Goal: Task Accomplishment & Management: Manage account settings

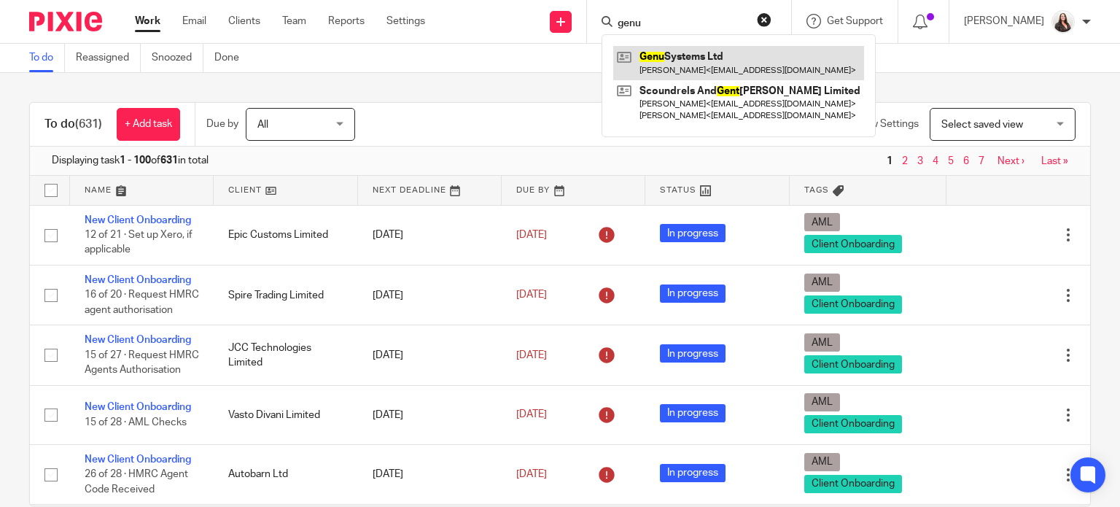
type input "genu"
click at [733, 61] on link at bounding box center [738, 63] width 251 height 34
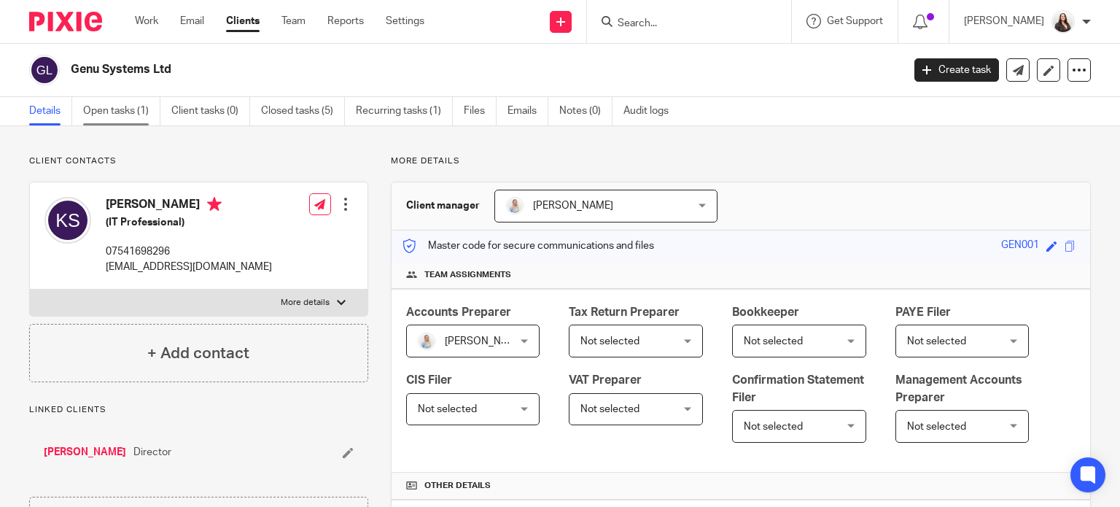
click at [121, 112] on link "Open tasks (1)" at bounding box center [121, 111] width 77 height 28
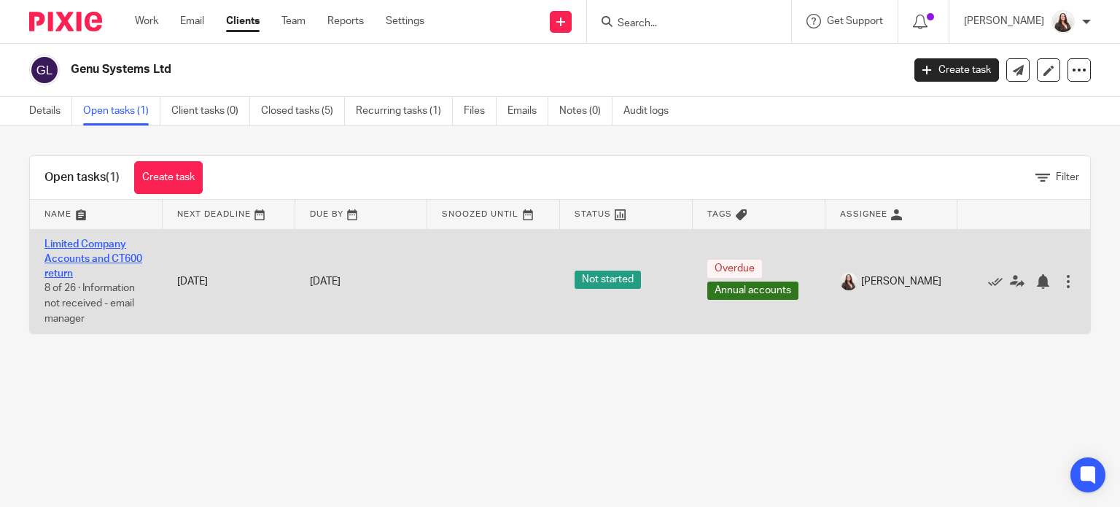
click at [96, 253] on link "Limited Company Accounts and CT600 return" at bounding box center [93, 259] width 98 height 40
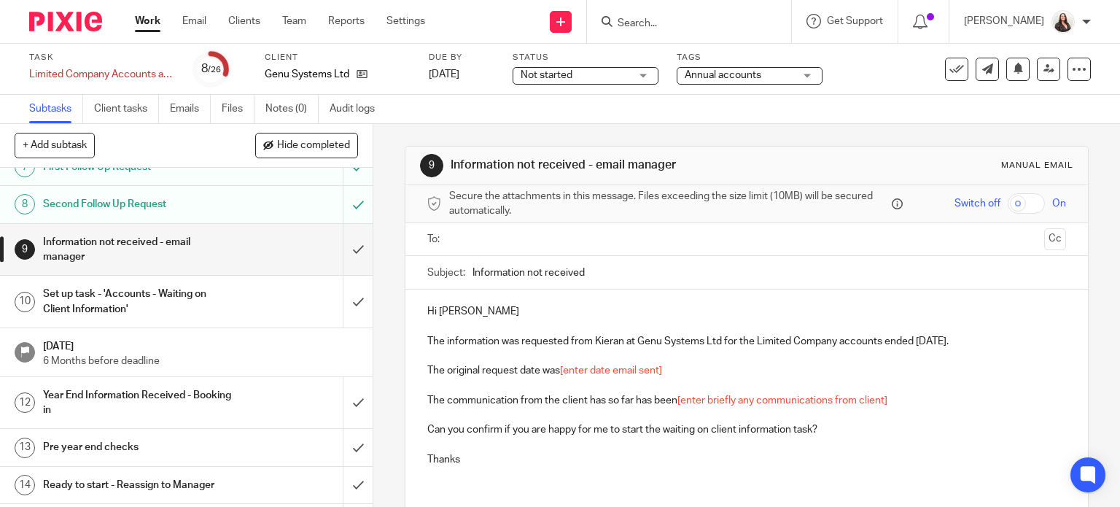
scroll to position [273, 0]
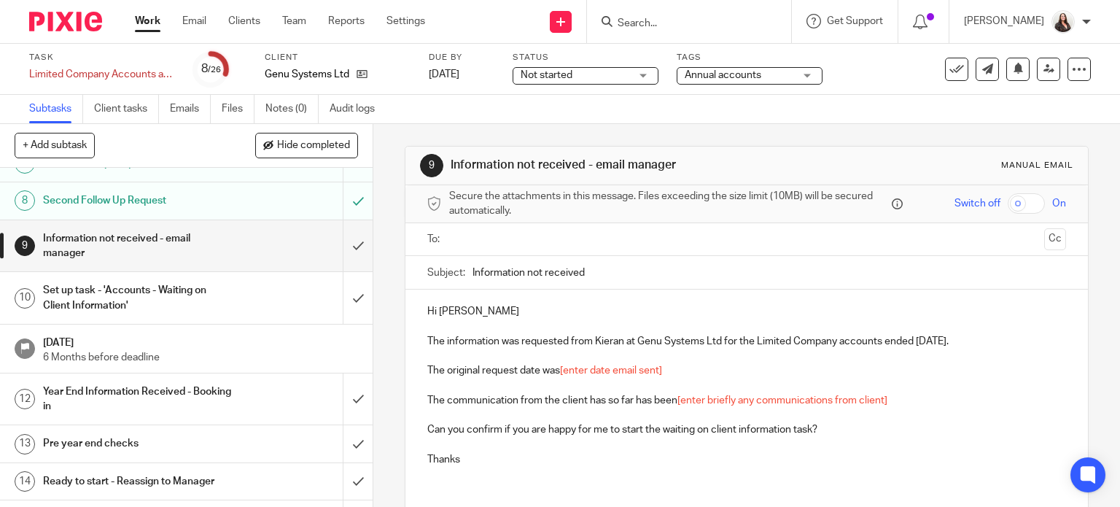
click at [705, 23] on input "Search" at bounding box center [681, 23] width 131 height 13
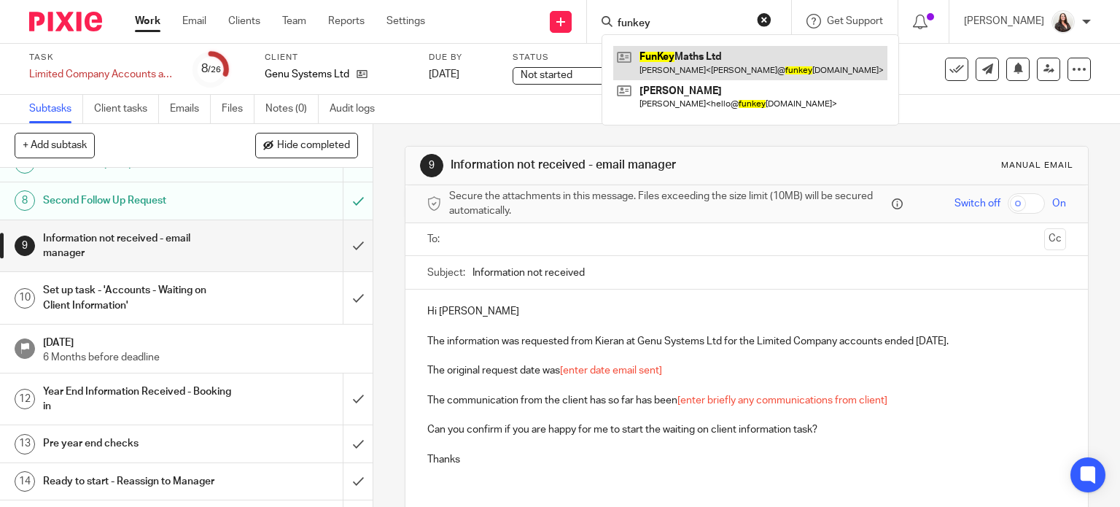
type input "funkey"
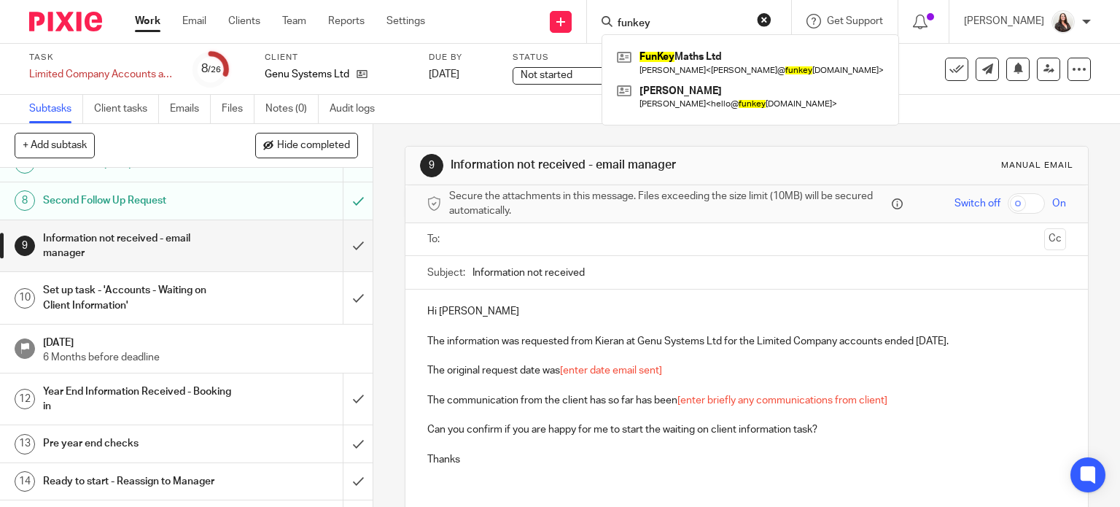
drag, startPoint x: 720, startPoint y: 66, endPoint x: 687, endPoint y: 30, distance: 49.5
click at [720, 64] on link at bounding box center [750, 63] width 274 height 34
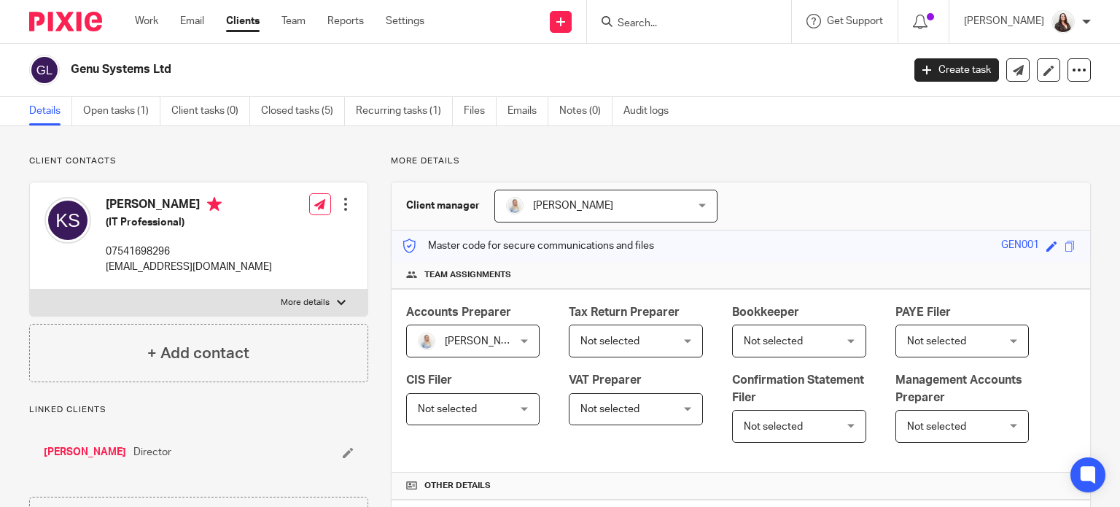
click at [655, 26] on input "Search" at bounding box center [681, 23] width 131 height 13
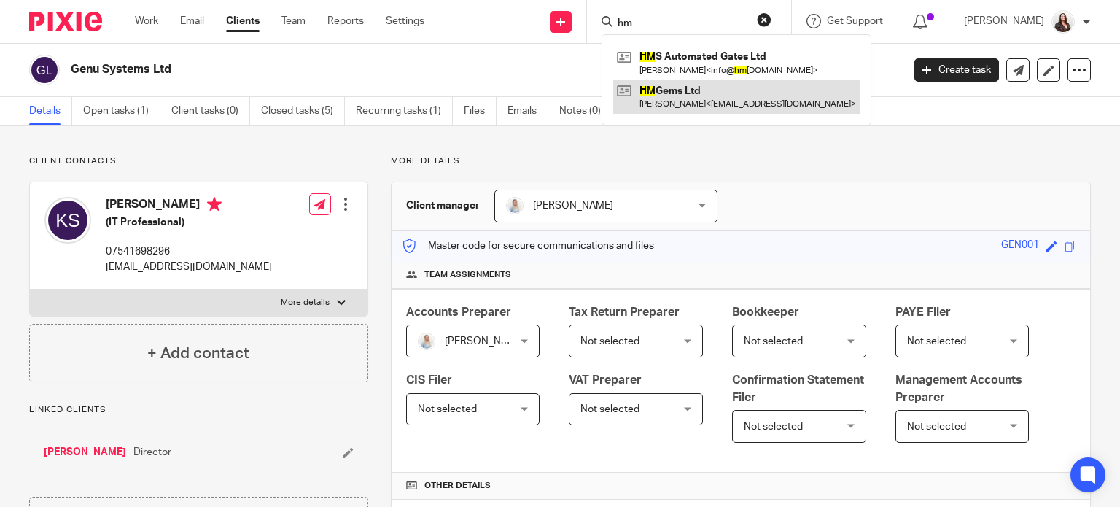
type input "hm"
click at [733, 87] on link at bounding box center [736, 97] width 246 height 34
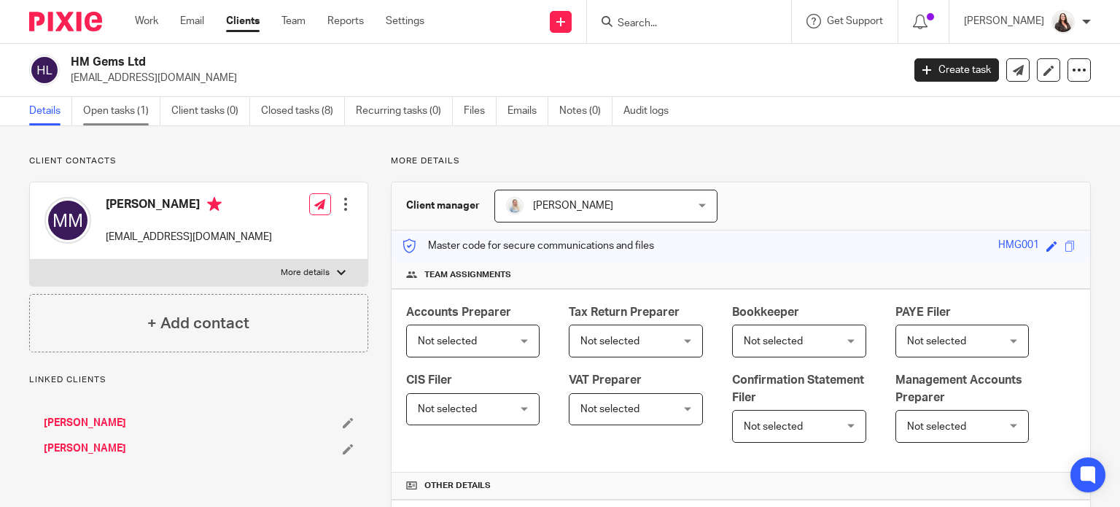
click at [102, 112] on link "Open tasks (1)" at bounding box center [121, 111] width 77 height 28
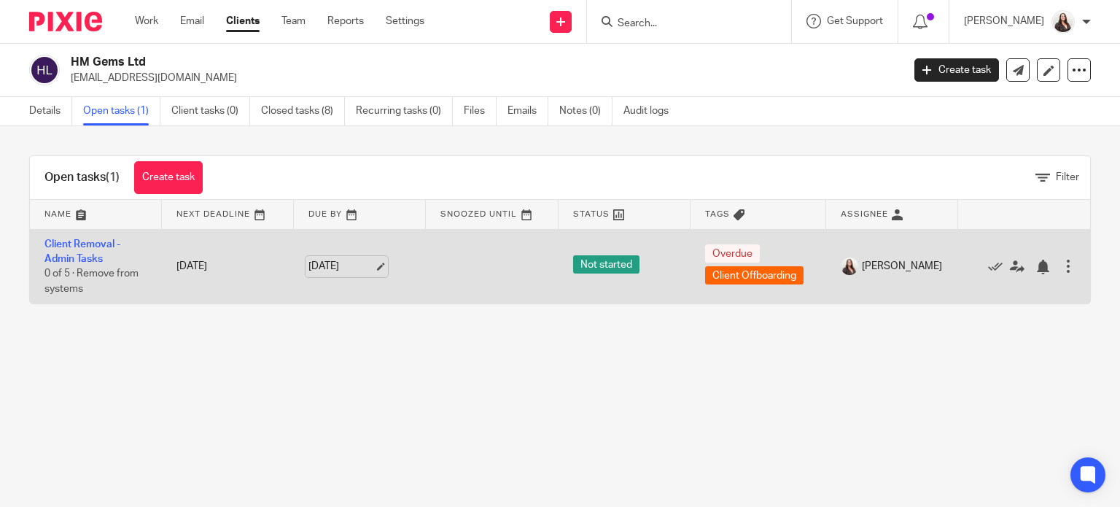
click at [369, 269] on link "20 Sep 2025" at bounding box center [341, 266] width 66 height 15
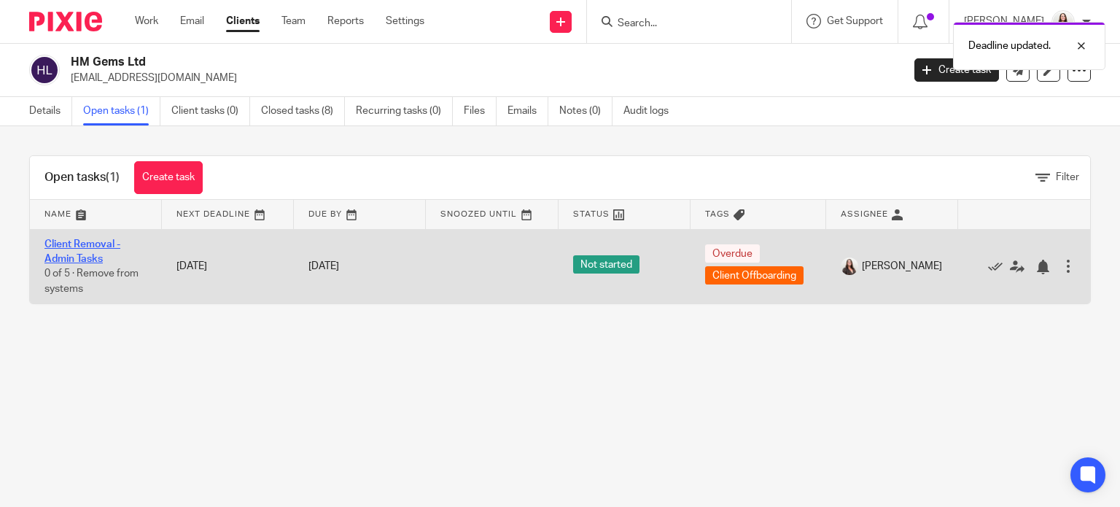
click at [86, 246] on link "Client Removal - Admin Tasks" at bounding box center [82, 251] width 76 height 25
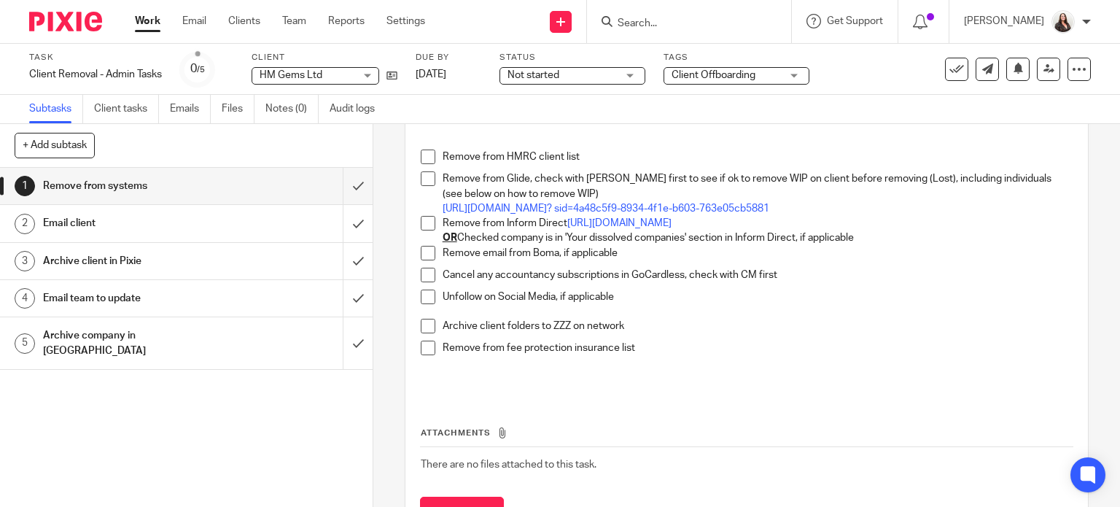
scroll to position [109, 0]
click at [424, 181] on span at bounding box center [428, 180] width 15 height 15
click at [429, 227] on span at bounding box center [428, 224] width 15 height 15
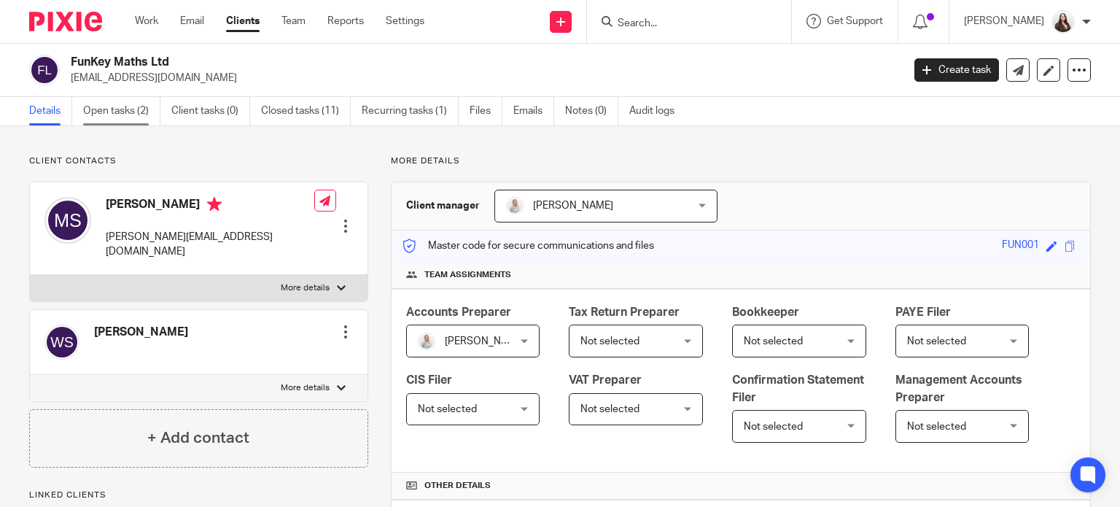
click at [124, 111] on link "Open tasks (2)" at bounding box center [121, 111] width 77 height 28
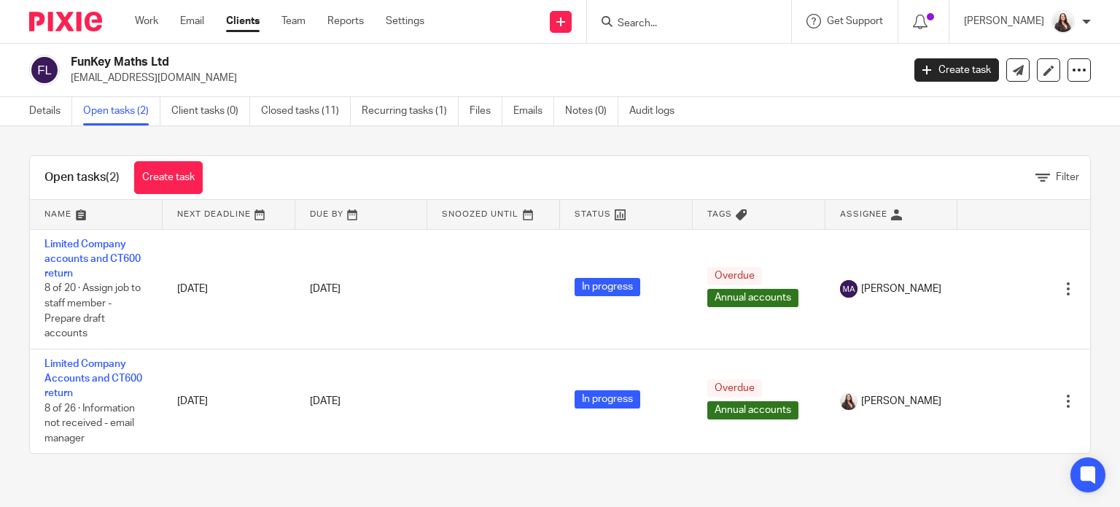
click at [691, 21] on input "Search" at bounding box center [681, 23] width 131 height 13
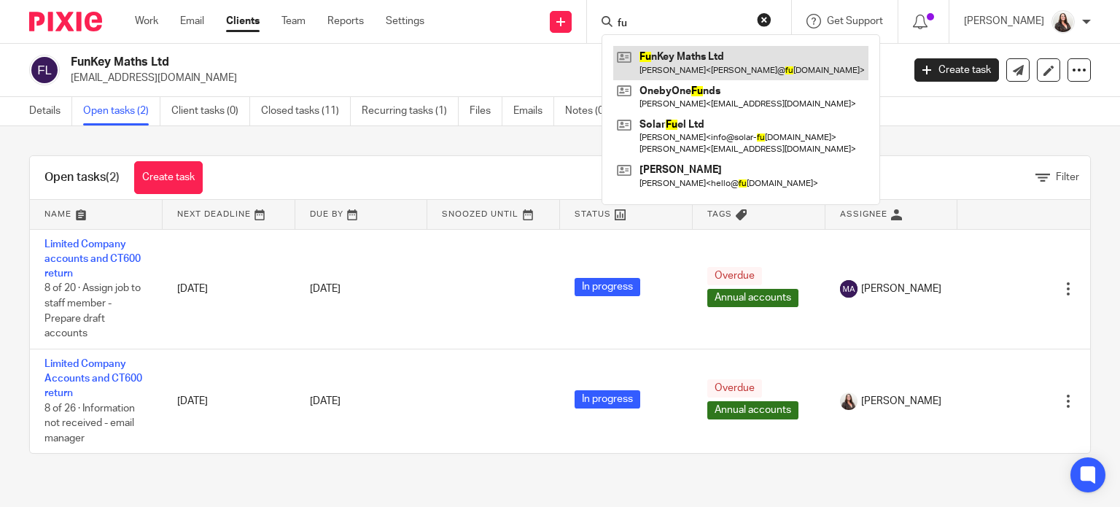
type input "f"
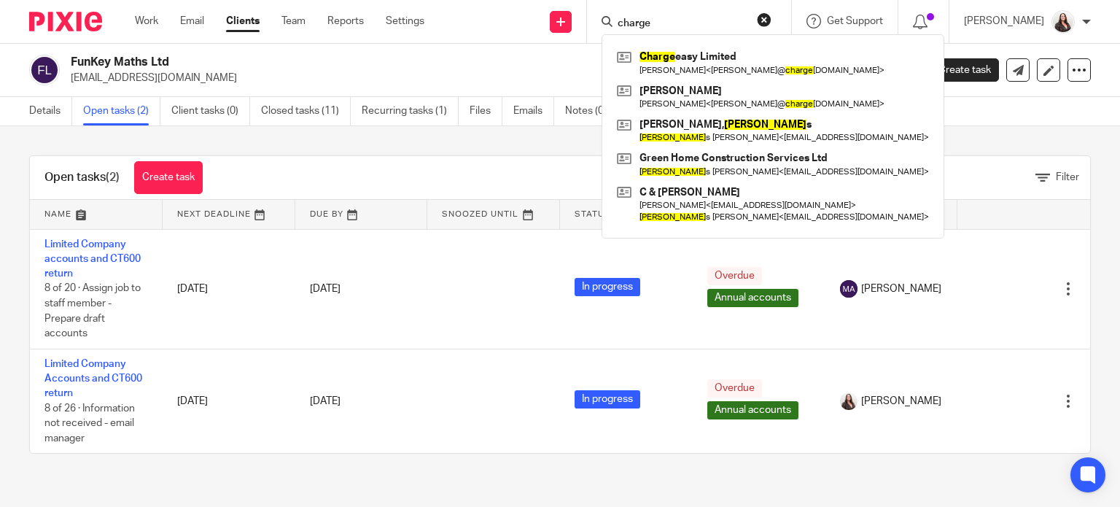
type input "charge"
click at [713, 69] on link at bounding box center [772, 63] width 319 height 34
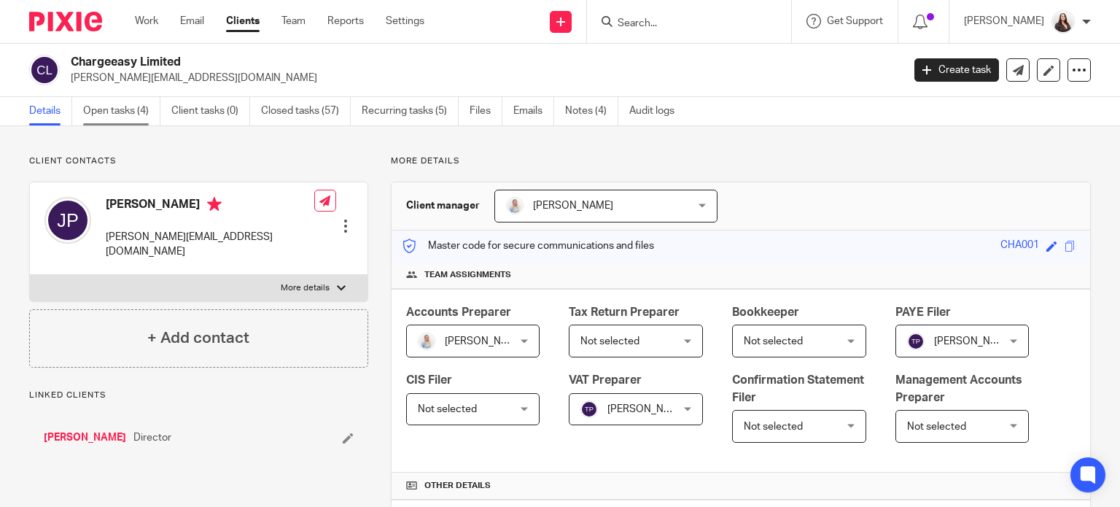
click at [121, 112] on link "Open tasks (4)" at bounding box center [121, 111] width 77 height 28
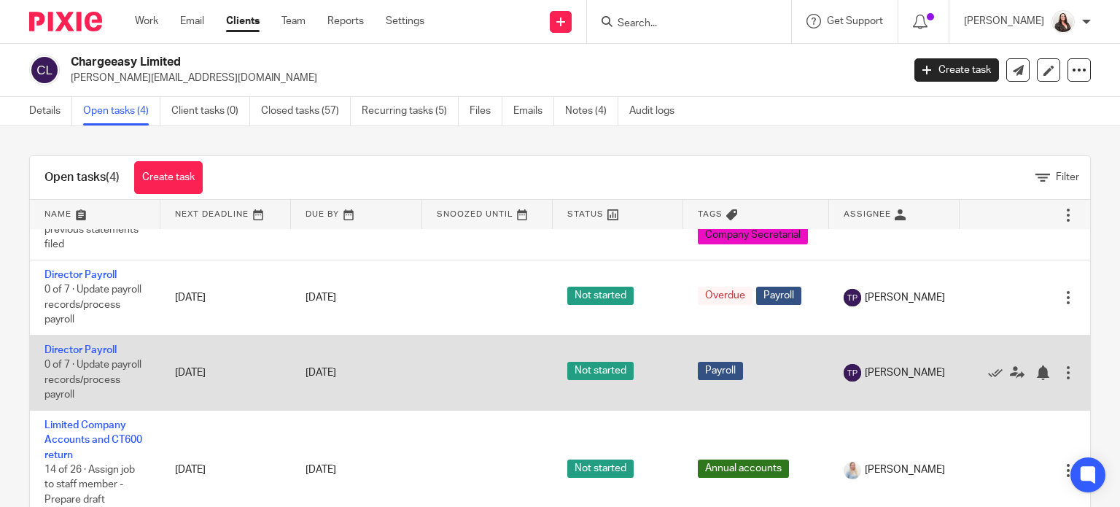
scroll to position [104, 0]
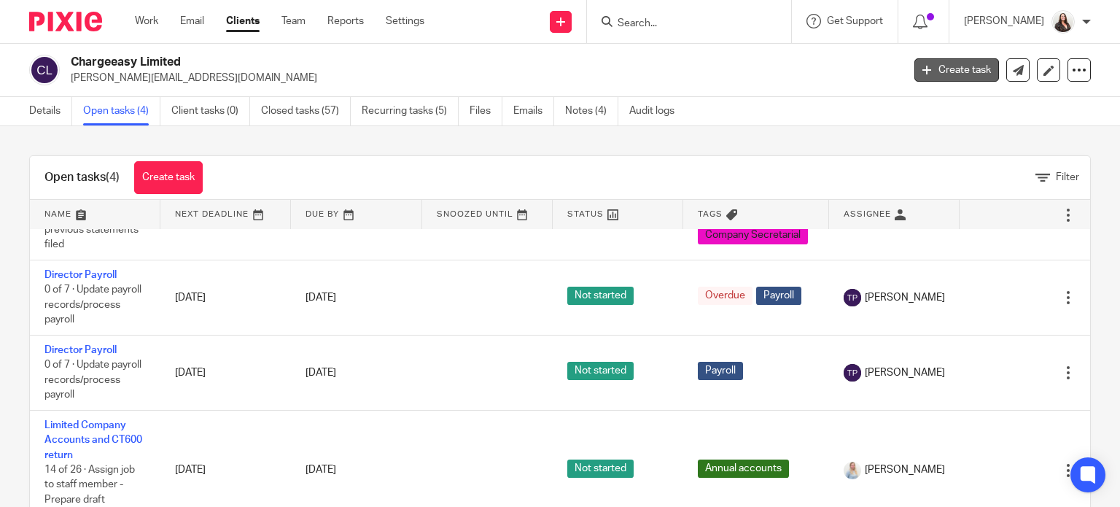
click at [948, 69] on link "Create task" at bounding box center [956, 69] width 85 height 23
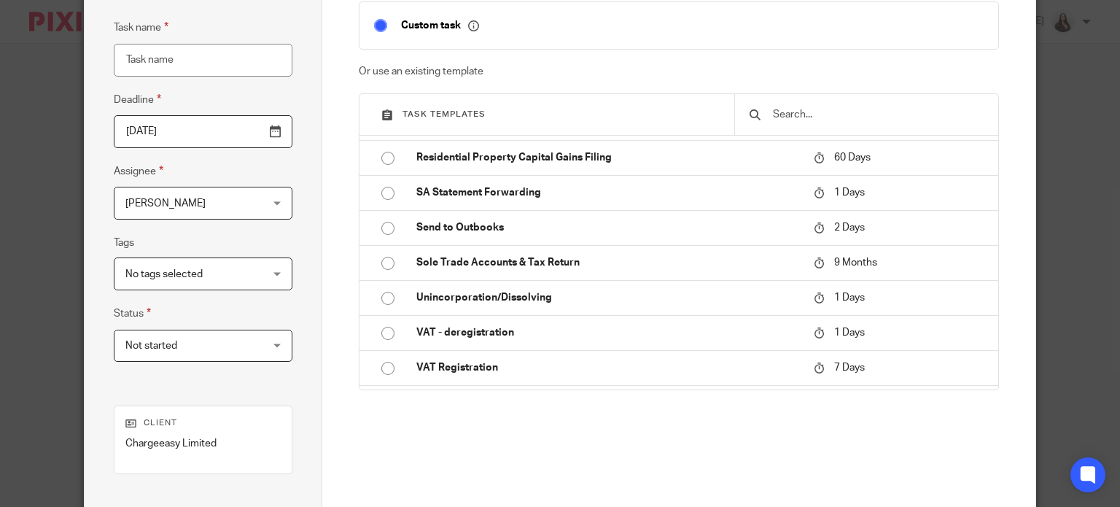
scroll to position [1658, 0]
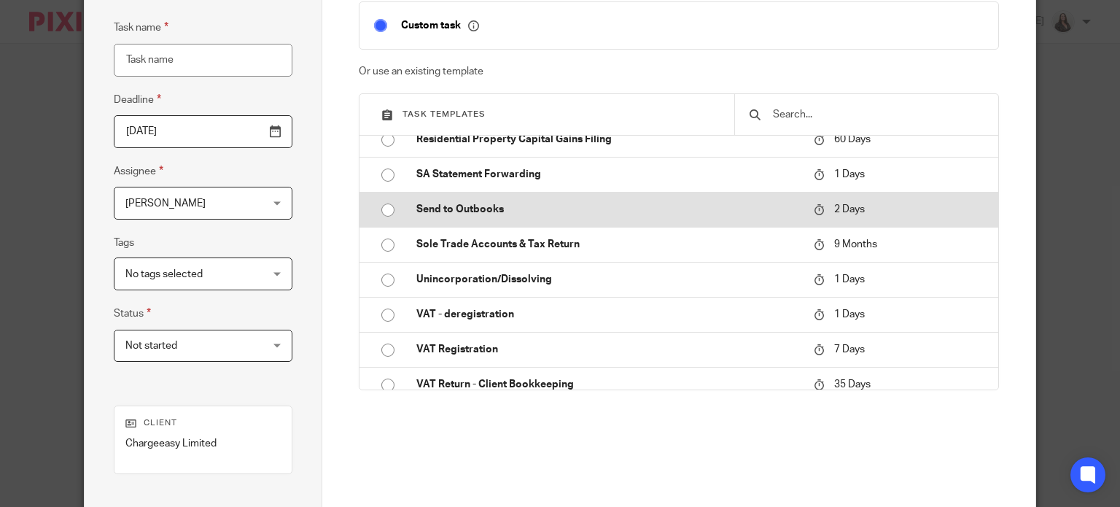
click at [477, 216] on p "Send to Outbooks" at bounding box center [607, 209] width 383 height 15
type input "[DATE]"
type input "Send to Outbooks"
checkbox input "false"
radio input "true"
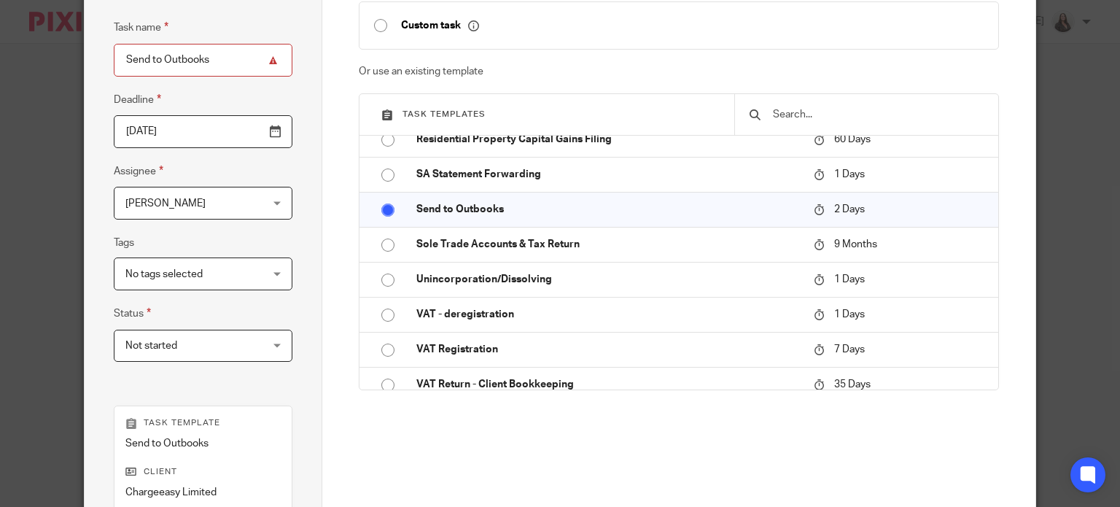
click at [1006, 219] on div "Create a custom task Custom task Or use an existing template Task templates Acc…" at bounding box center [678, 307] width 713 height 743
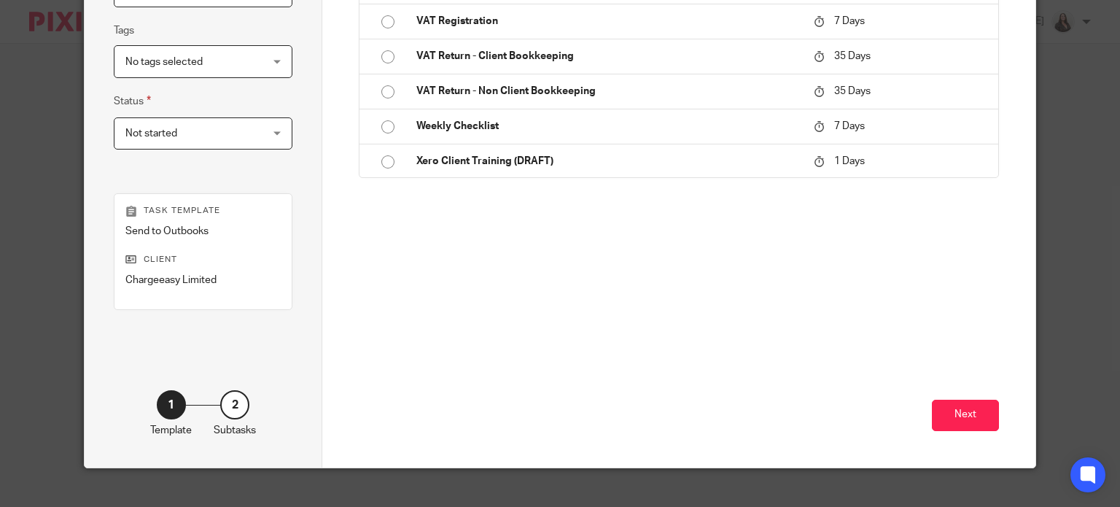
scroll to position [354, 0]
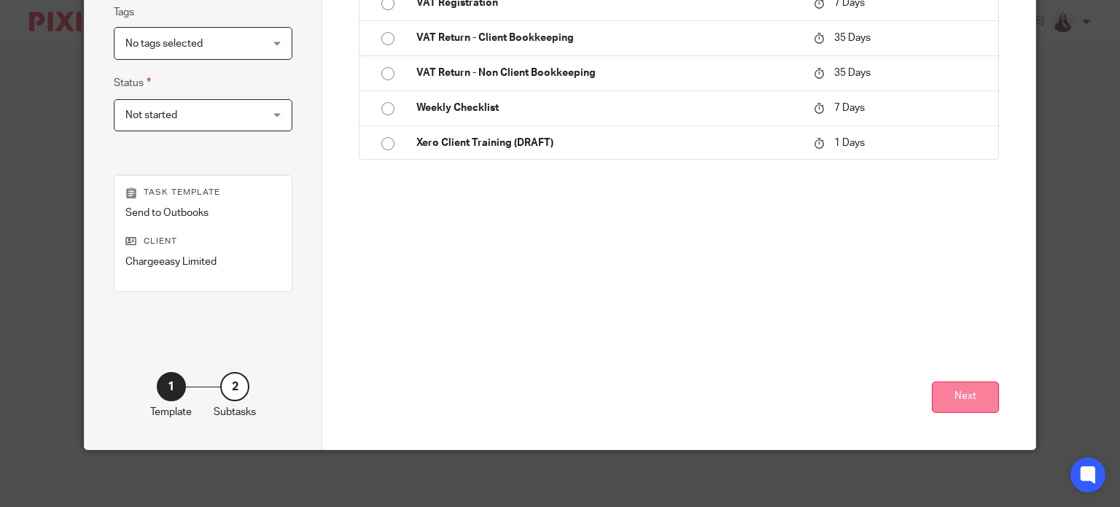
click at [970, 399] on button "Next" at bounding box center [965, 396] width 67 height 31
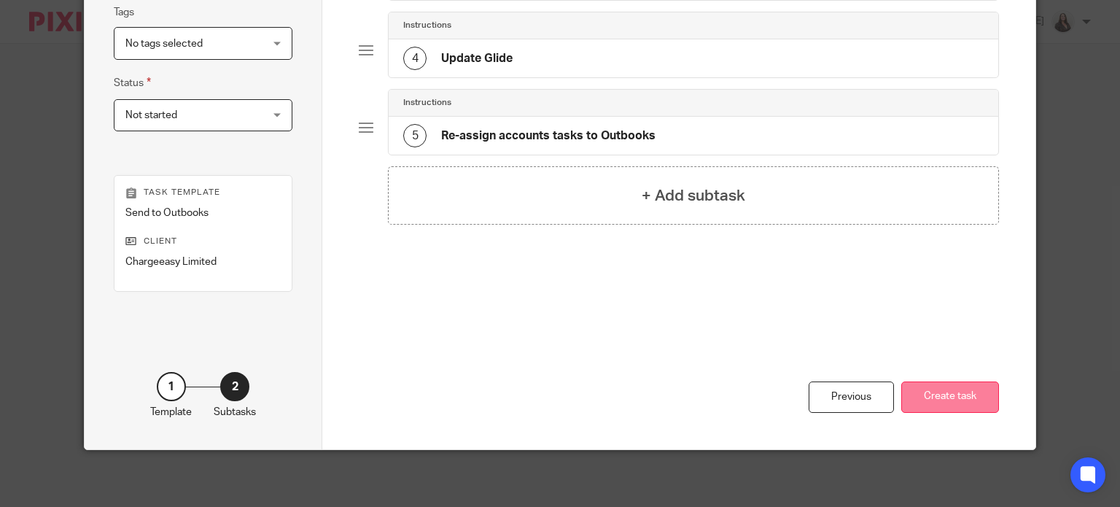
click at [948, 393] on button "Create task" at bounding box center [950, 396] width 98 height 31
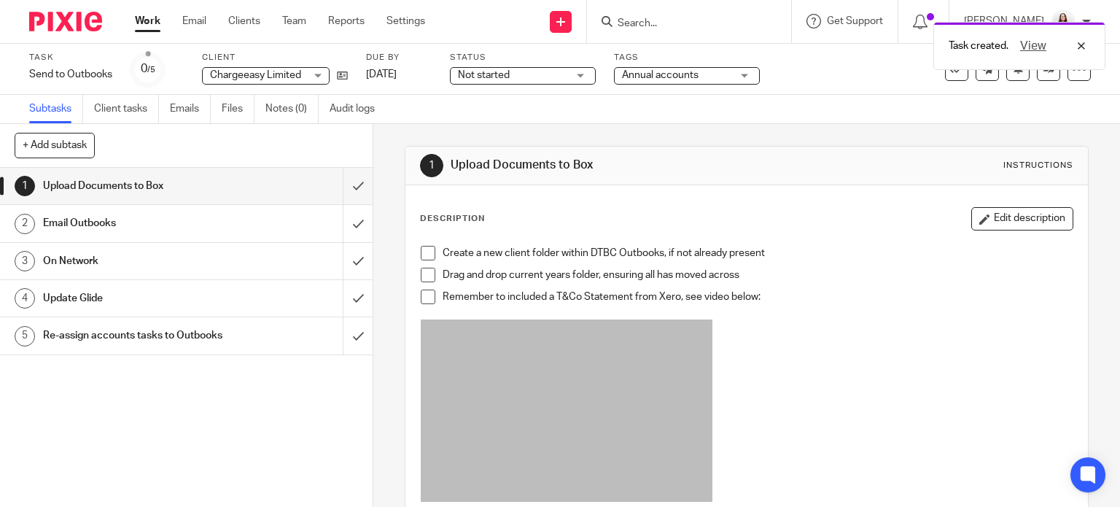
click at [413, 251] on div "Create a new client folder within DTBC Outbooks, if not already present Drag an…" at bounding box center [746, 514] width 667 height 553
click at [421, 253] on span at bounding box center [428, 253] width 15 height 15
click at [421, 270] on span at bounding box center [428, 275] width 15 height 15
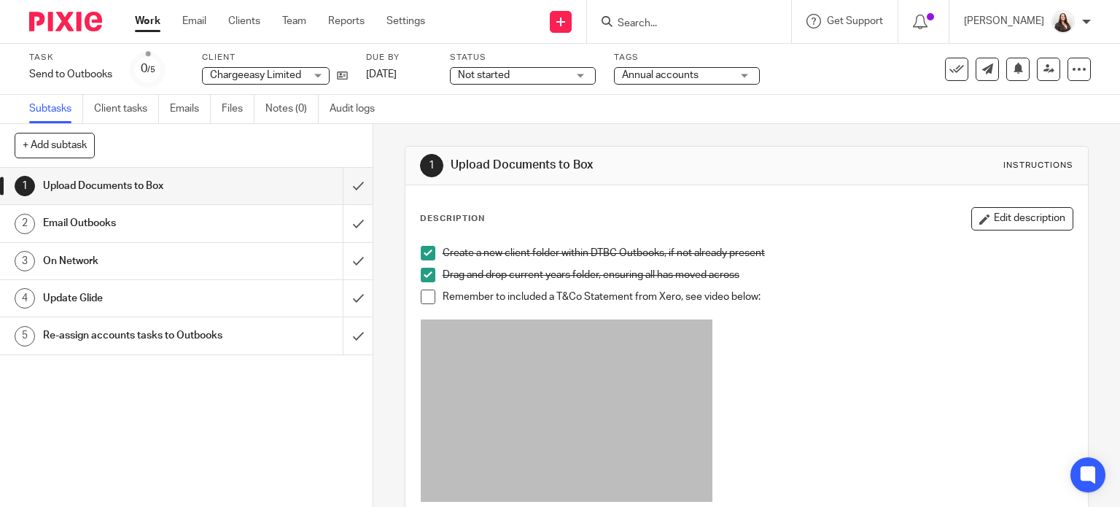
click at [421, 297] on span at bounding box center [428, 296] width 15 height 15
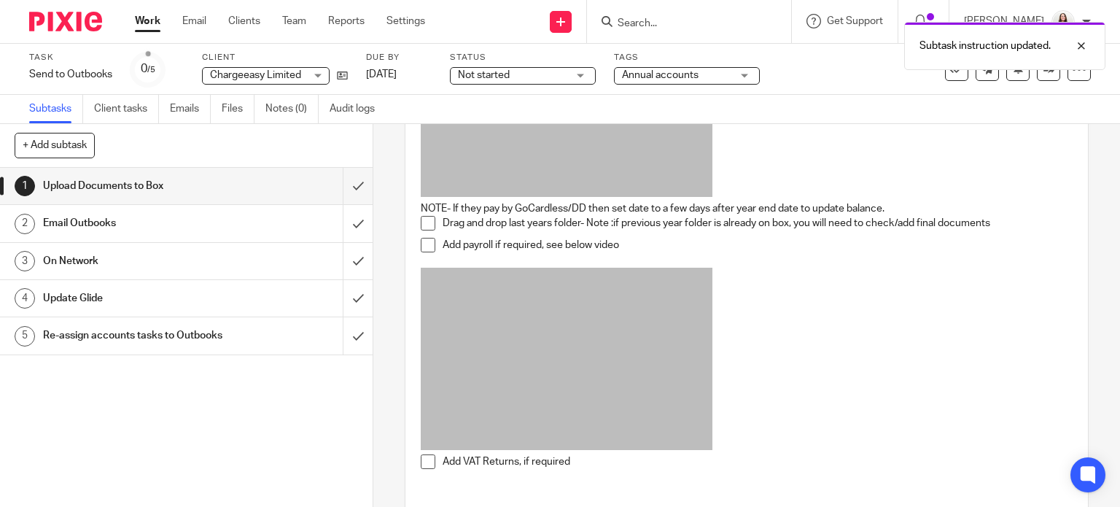
scroll to position [309, 0]
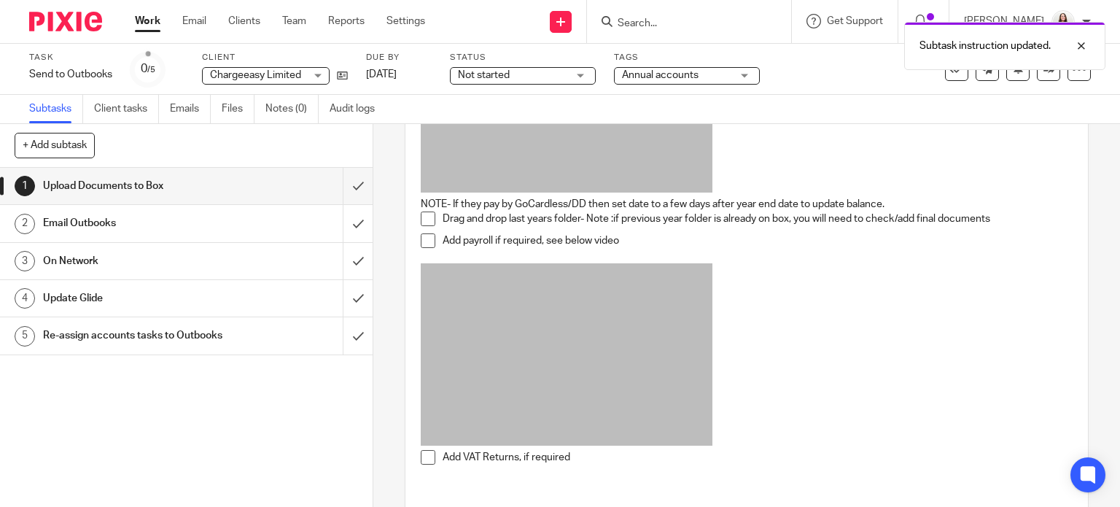
click at [424, 219] on span at bounding box center [428, 218] width 15 height 15
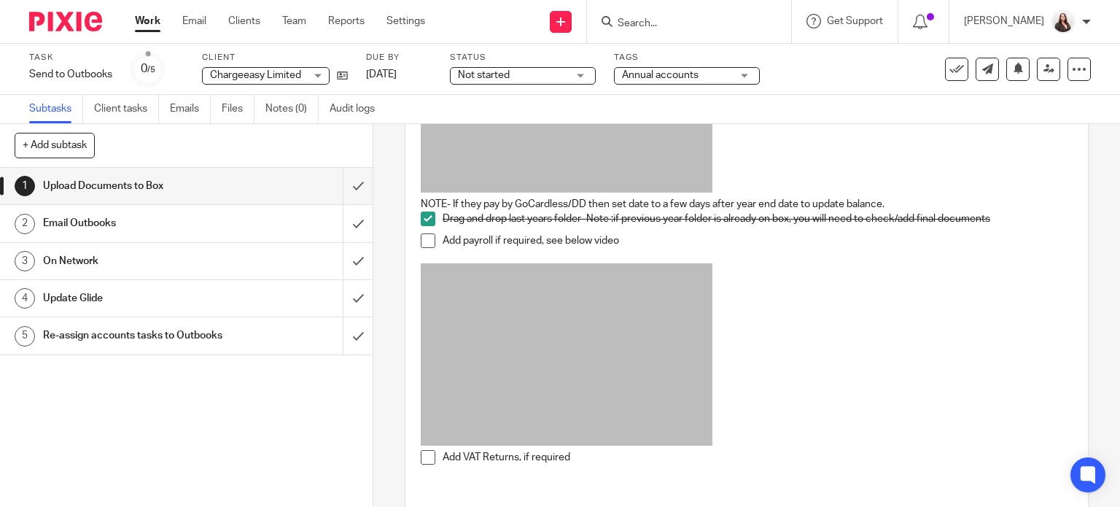
click at [421, 454] on span at bounding box center [428, 457] width 15 height 15
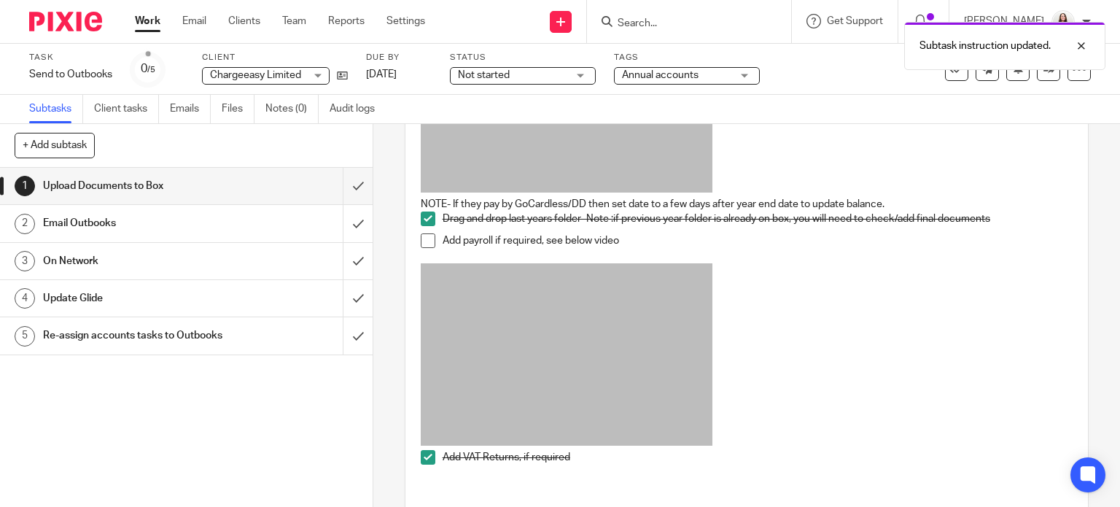
click at [146, 219] on h1 "Email Outbooks" at bounding box center [138, 223] width 190 height 22
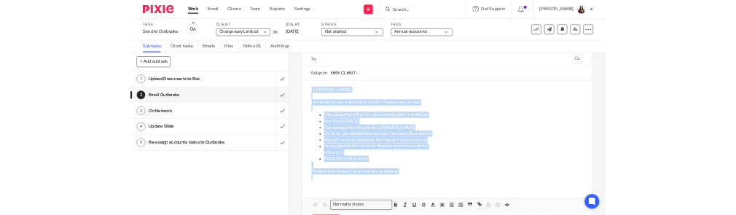
scroll to position [114, 0]
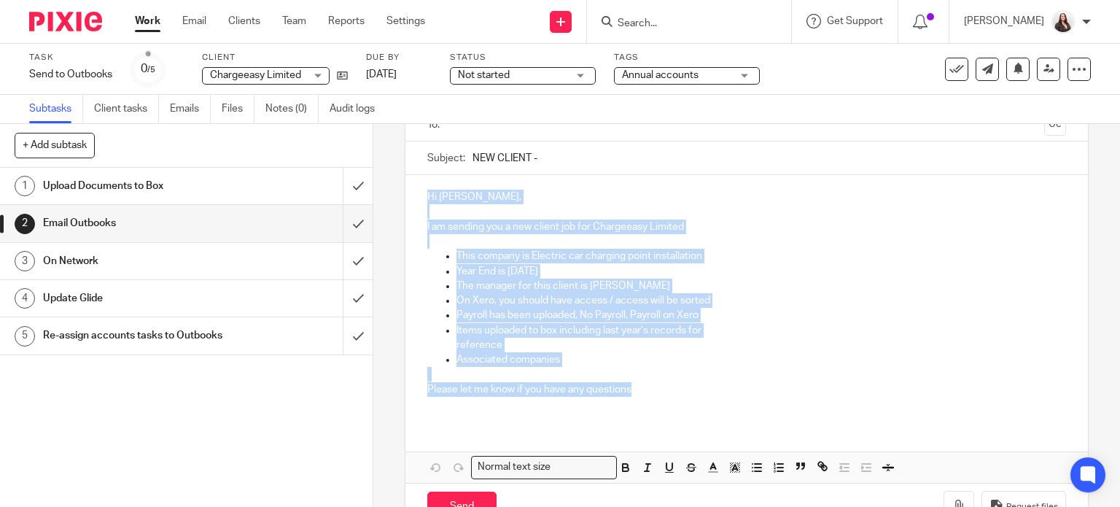
drag, startPoint x: 423, startPoint y: 308, endPoint x: 663, endPoint y: 383, distance: 251.3
click at [663, 383] on div "Hi [PERSON_NAME], I am sending you a new client job for Chargeeasy Limited This…" at bounding box center [746, 298] width 683 height 247
copy div "Hi [PERSON_NAME], I am sending you a new client job for Chargeeasy Limited This…"
drag, startPoint x: 798, startPoint y: 214, endPoint x: 777, endPoint y: 203, distance: 23.8
click at [798, 214] on p at bounding box center [746, 211] width 639 height 15
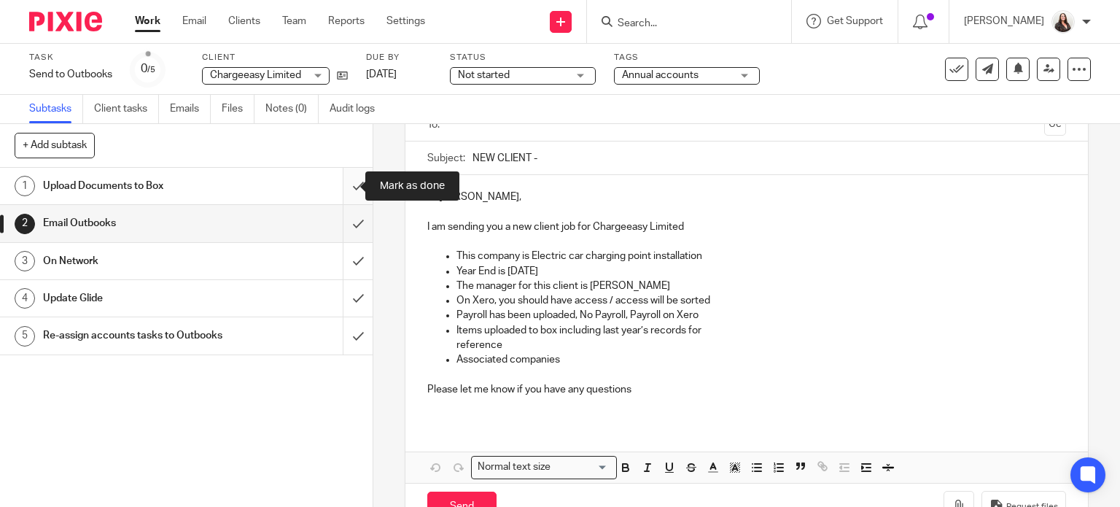
click at [346, 187] on input "submit" at bounding box center [186, 186] width 372 height 36
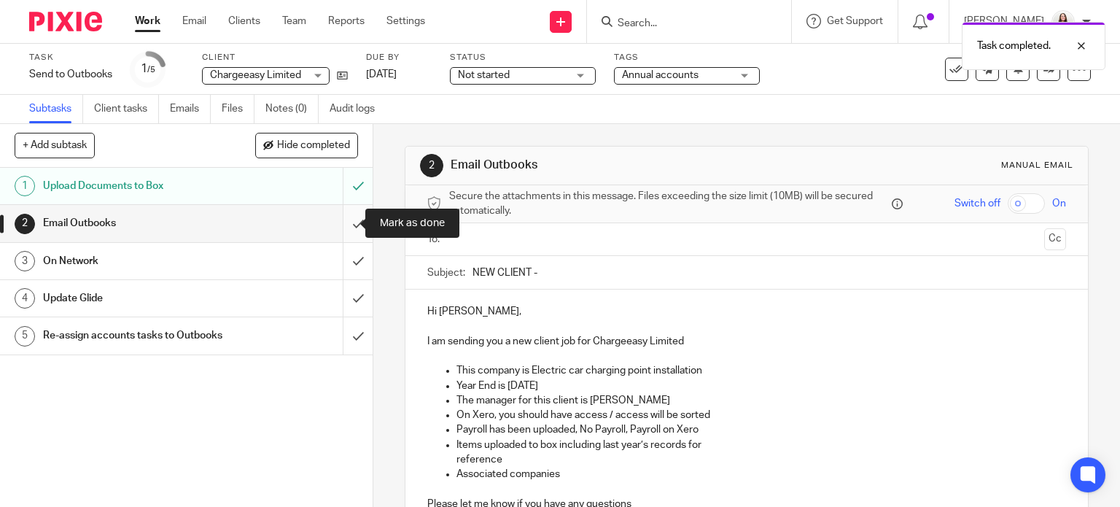
click at [341, 218] on input "submit" at bounding box center [186, 223] width 372 height 36
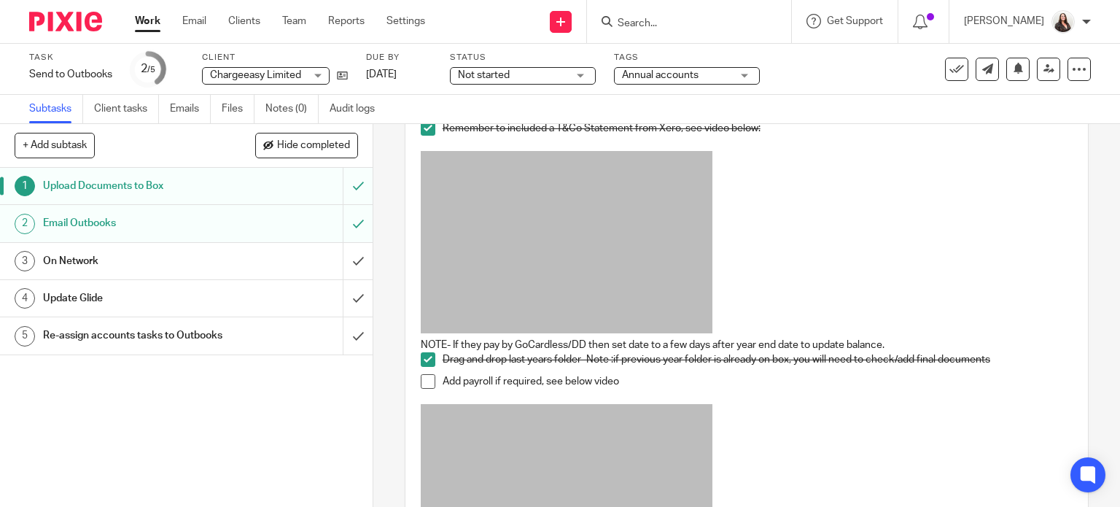
scroll to position [328, 0]
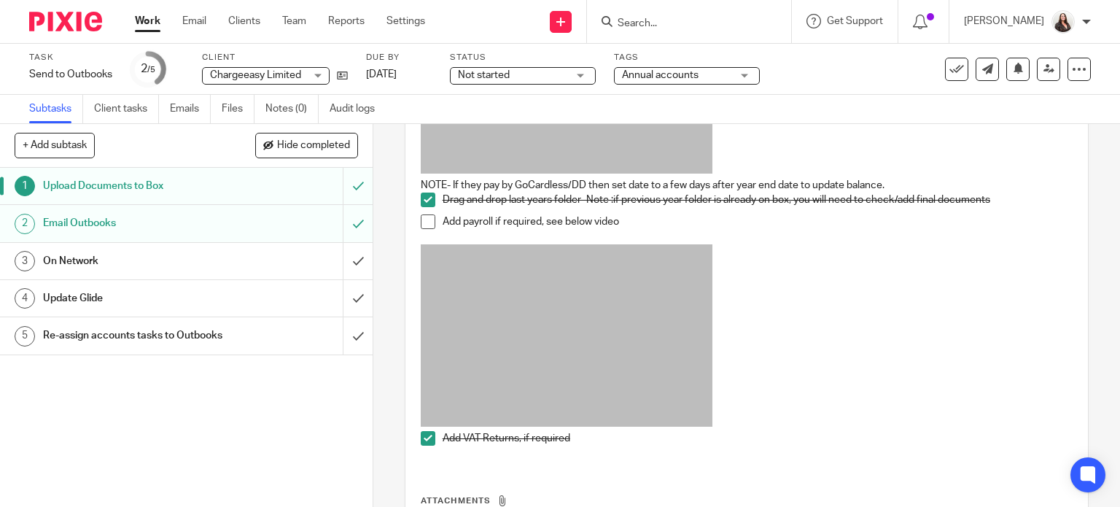
click at [423, 219] on span at bounding box center [428, 221] width 15 height 15
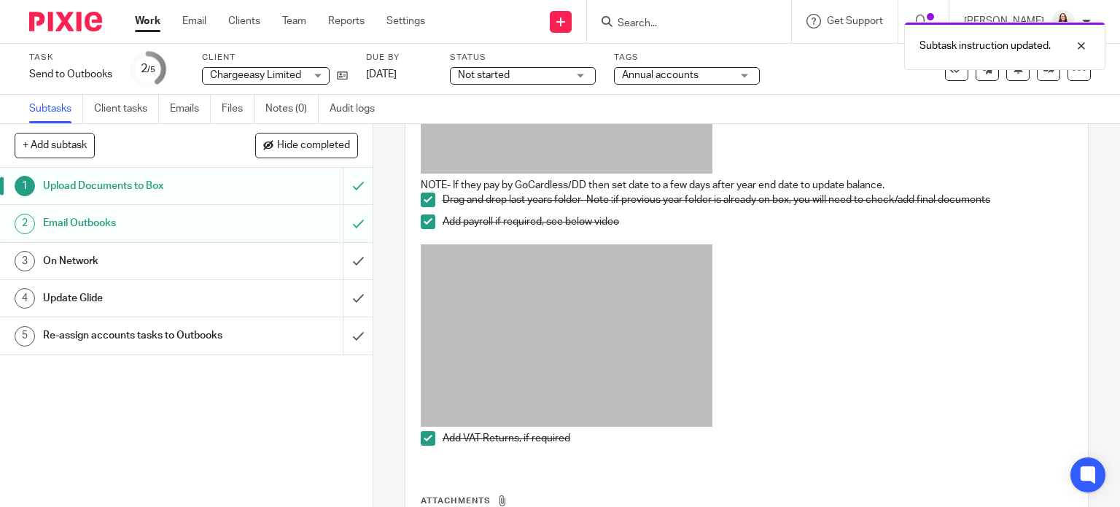
click at [136, 253] on h1 "On Network" at bounding box center [138, 261] width 190 height 22
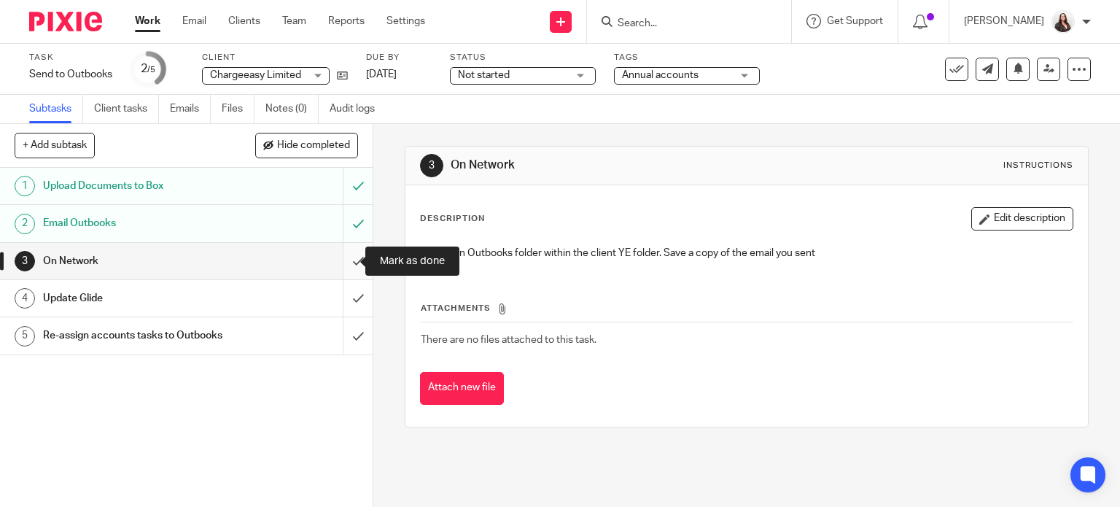
click at [346, 259] on input "submit" at bounding box center [186, 261] width 372 height 36
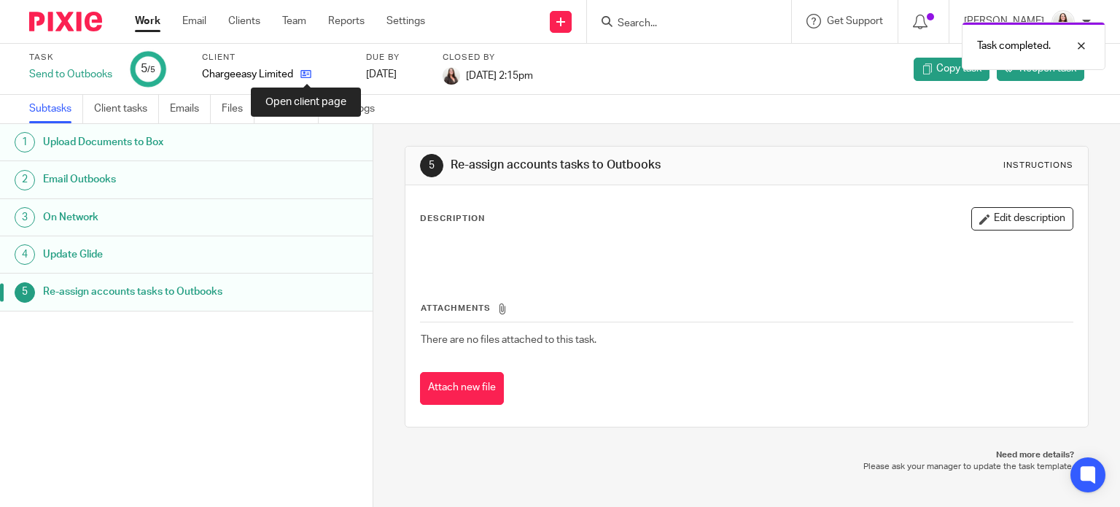
click at [306, 74] on icon at bounding box center [305, 74] width 11 height 11
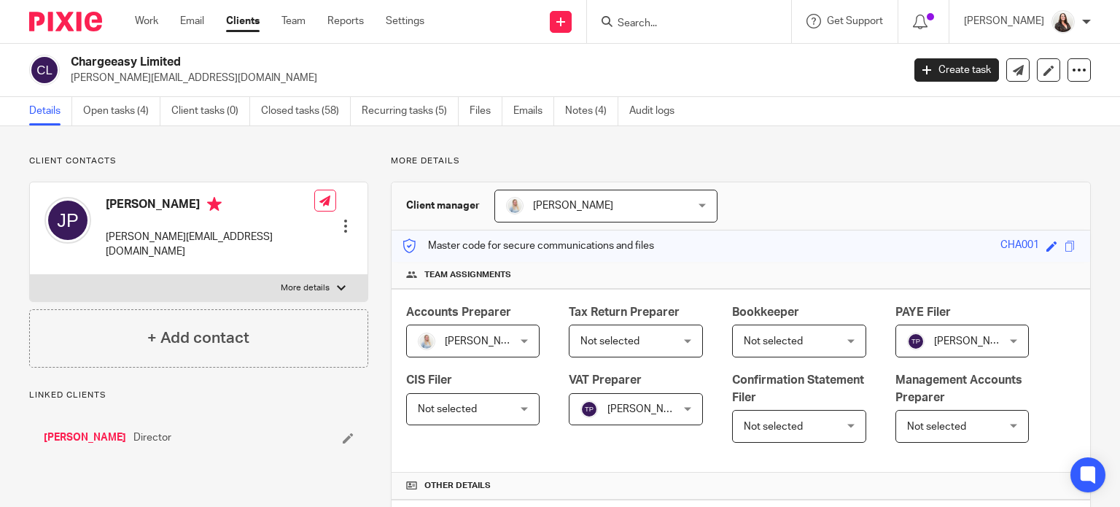
click at [132, 114] on link "Open tasks (4)" at bounding box center [121, 111] width 77 height 28
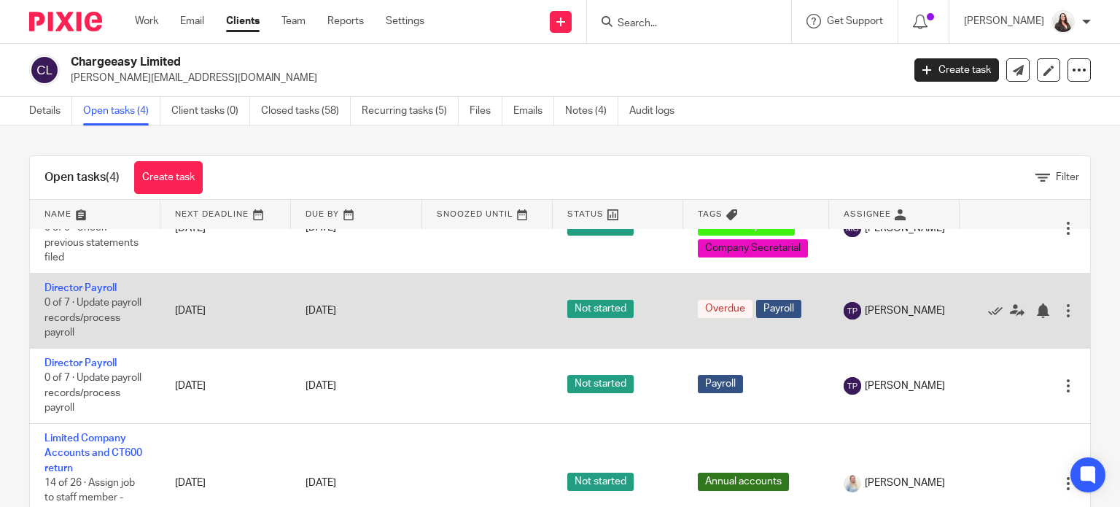
scroll to position [104, 0]
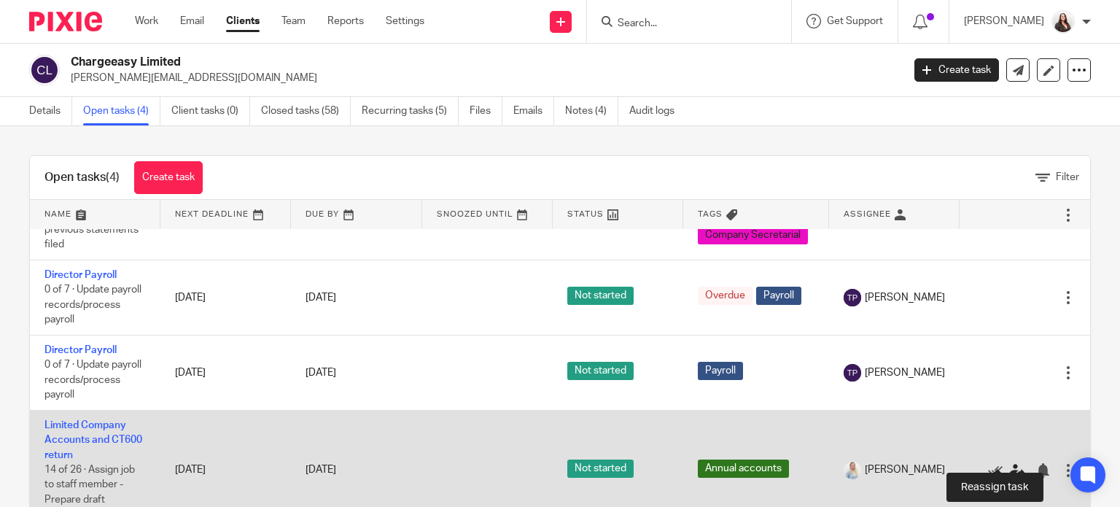
click at [1010, 463] on icon at bounding box center [1017, 470] width 15 height 15
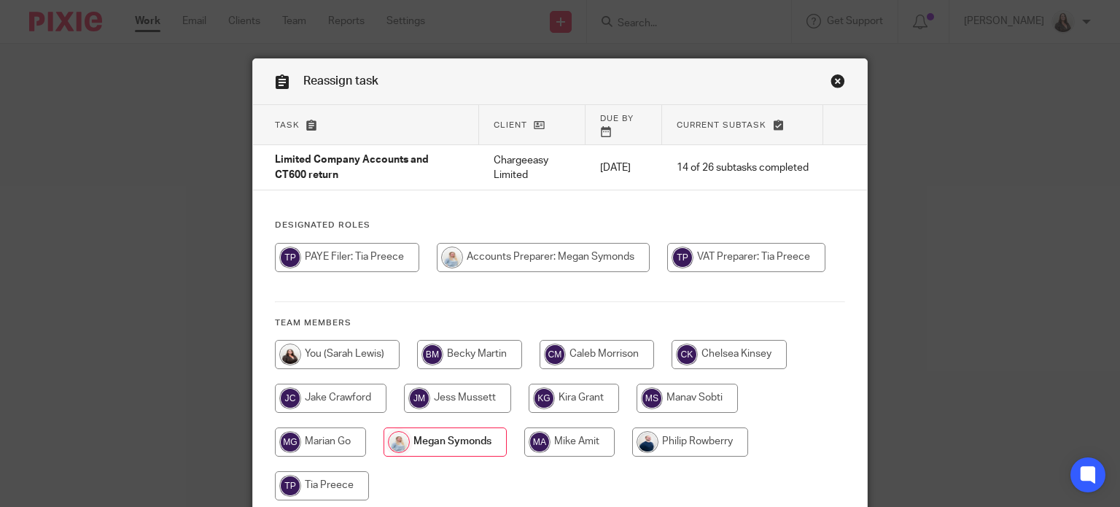
click at [574, 427] on input "radio" at bounding box center [569, 441] width 90 height 29
radio input "true"
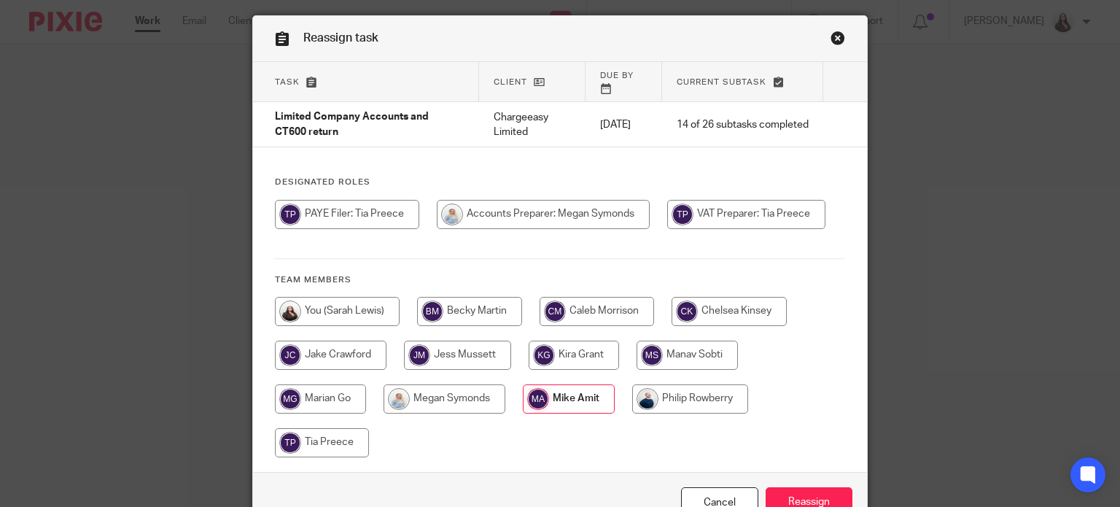
scroll to position [116, 0]
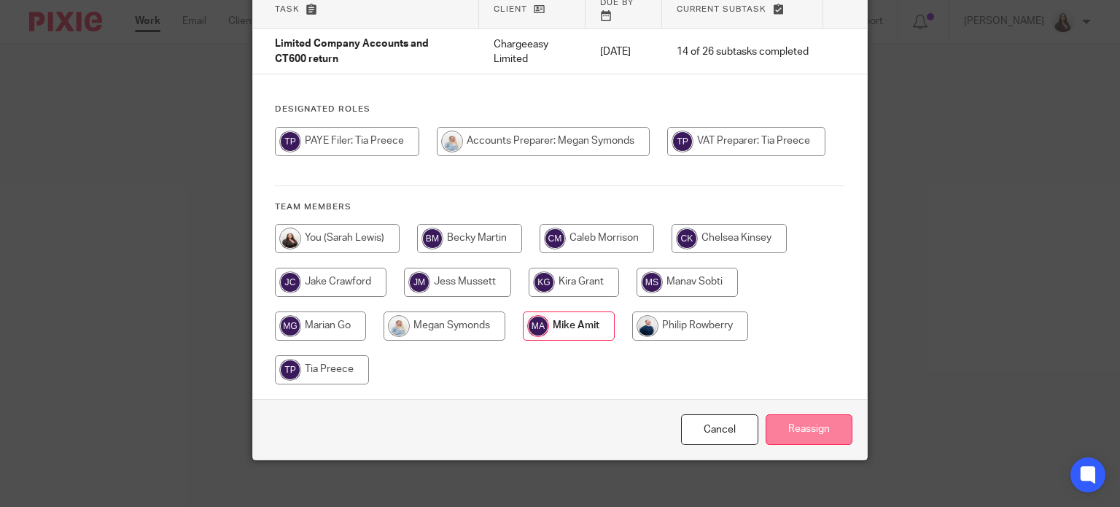
click at [822, 421] on input "Reassign" at bounding box center [808, 429] width 87 height 31
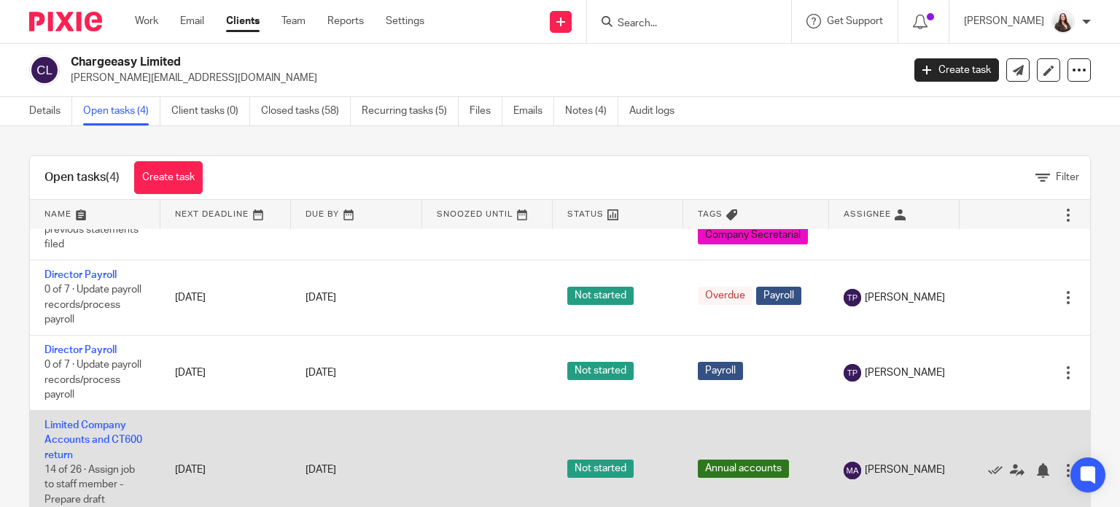
scroll to position [104, 0]
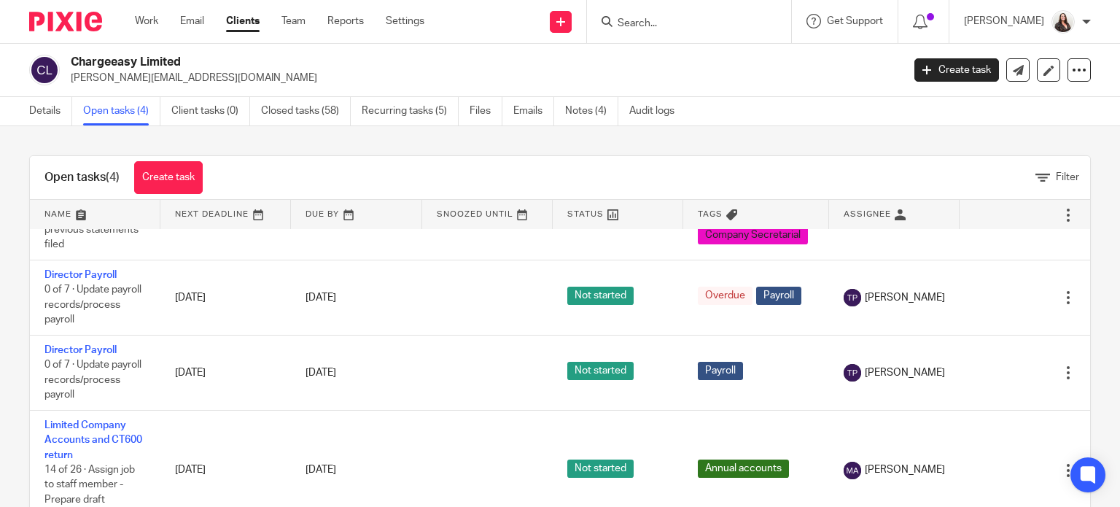
click at [692, 16] on form at bounding box center [693, 21] width 155 height 18
click at [688, 19] on input "Search" at bounding box center [681, 23] width 131 height 13
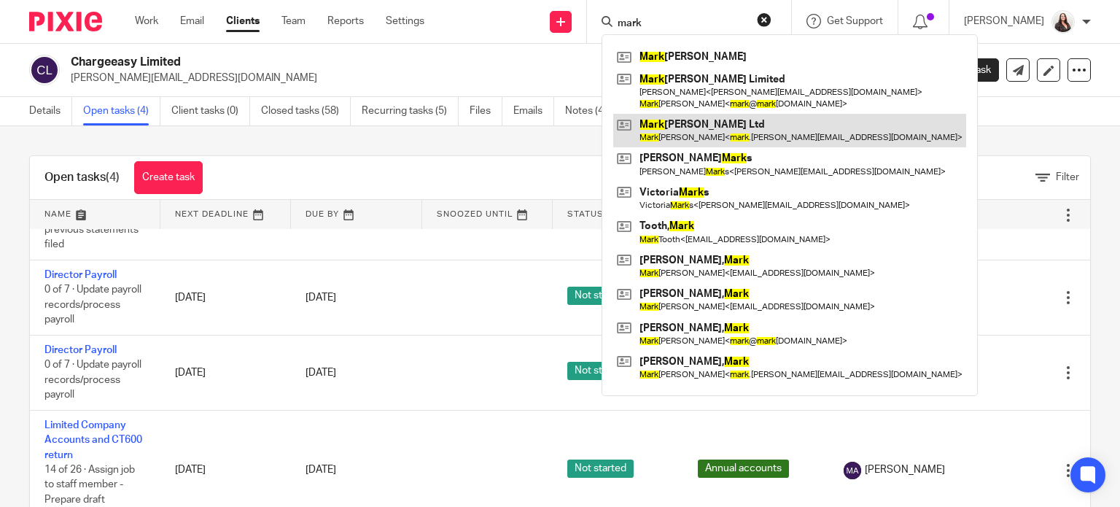
type input "mark"
click at [721, 139] on link at bounding box center [789, 131] width 353 height 34
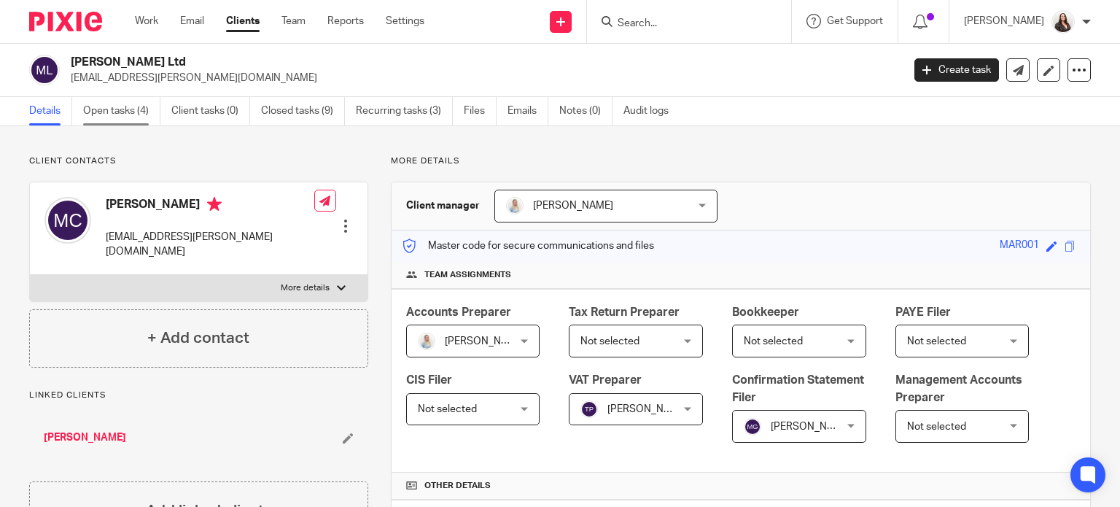
click at [135, 112] on link "Open tasks (4)" at bounding box center [121, 111] width 77 height 28
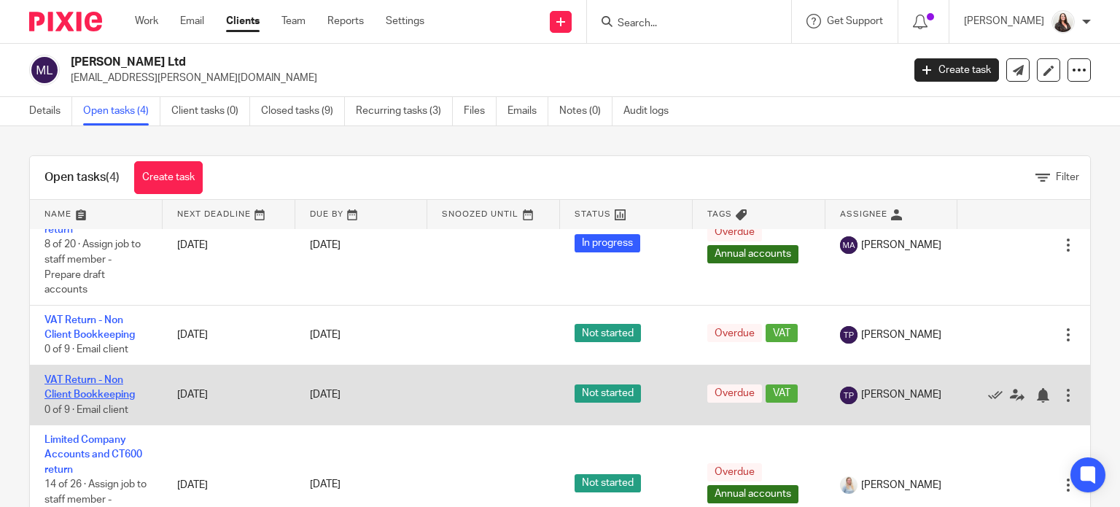
scroll to position [43, 0]
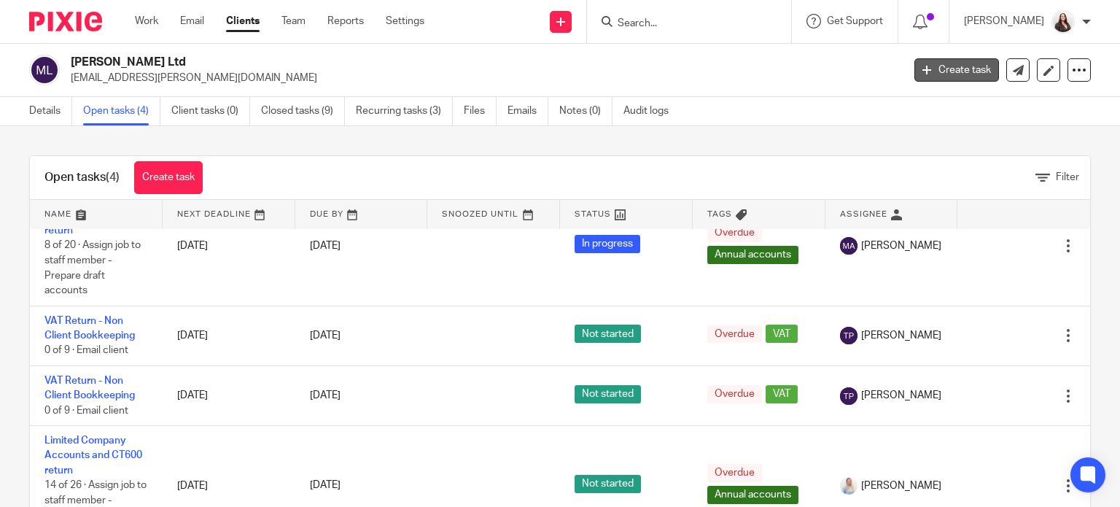
click at [954, 77] on link "Create task" at bounding box center [956, 69] width 85 height 23
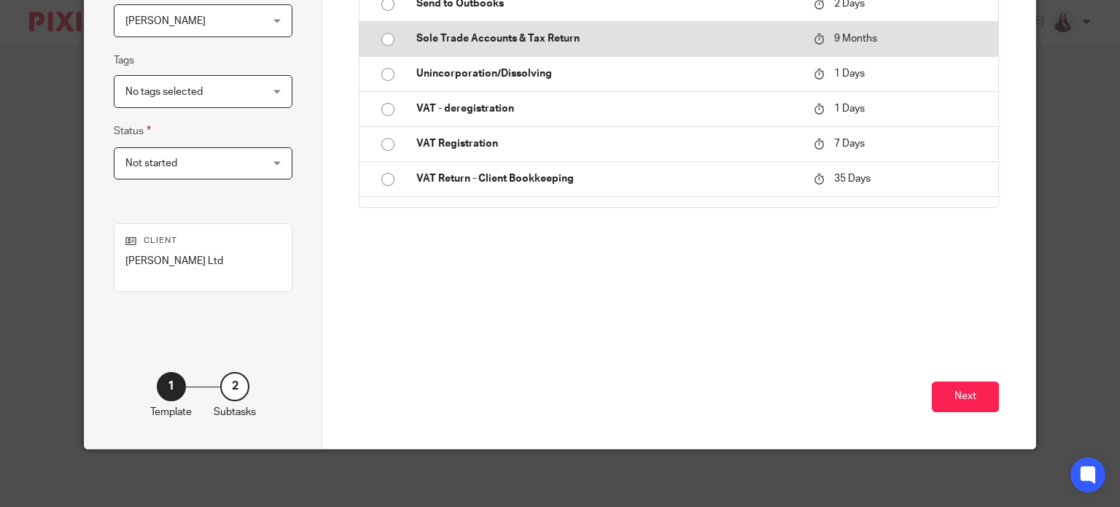
scroll to position [1677, 0]
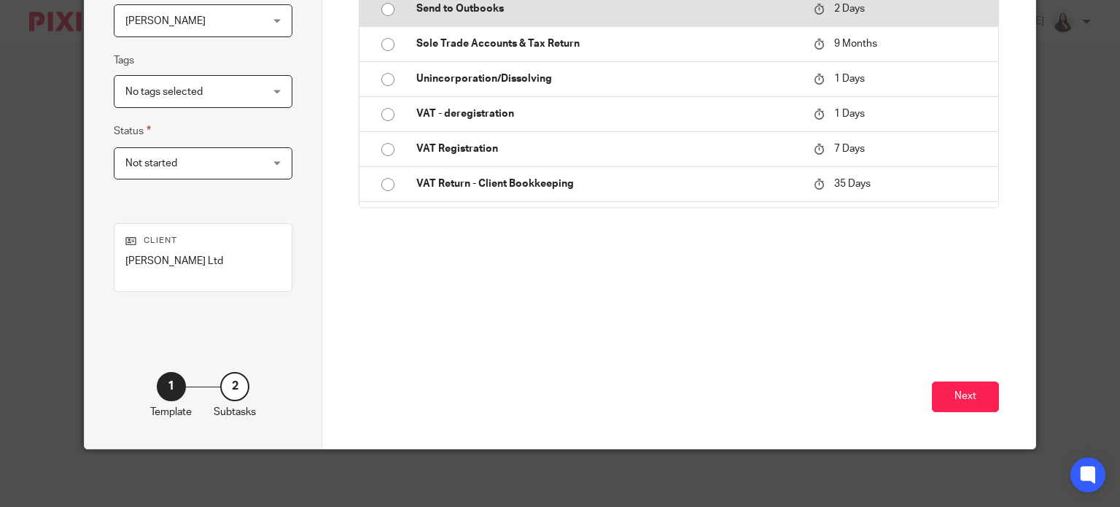
click at [466, 16] on p "Send to Outbooks" at bounding box center [607, 8] width 383 height 15
type input "2025-09-28"
type input "Send to Outbooks"
checkbox input "false"
radio input "true"
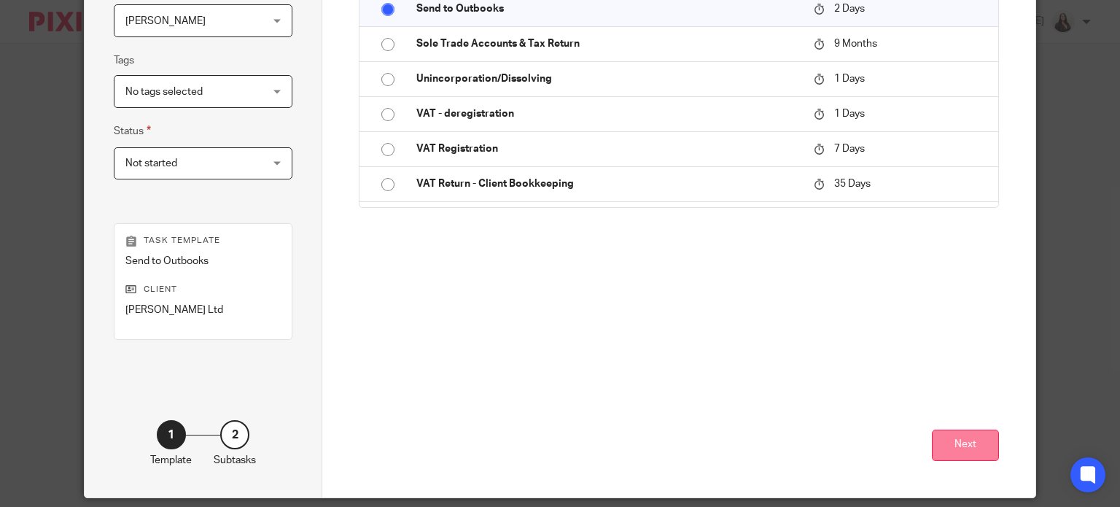
click at [961, 442] on button "Next" at bounding box center [965, 444] width 67 height 31
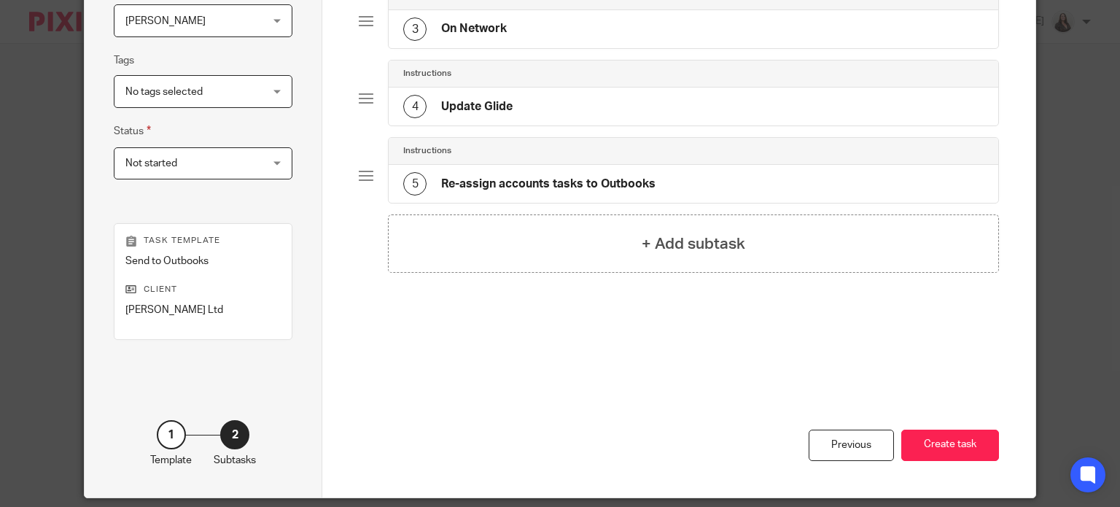
click at [961, 442] on button "Create task" at bounding box center [950, 444] width 98 height 31
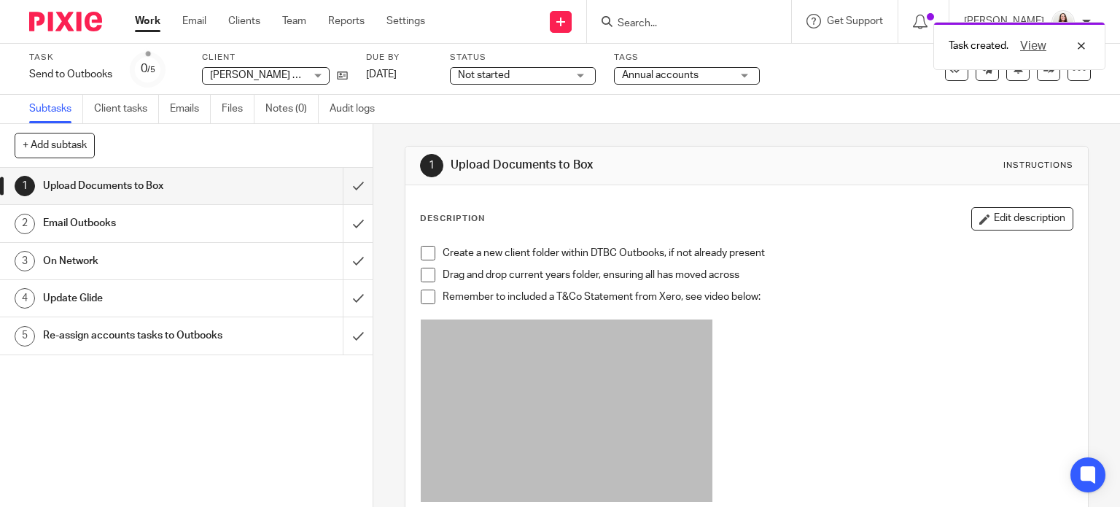
click at [423, 250] on span at bounding box center [428, 253] width 15 height 15
click at [424, 272] on span at bounding box center [428, 275] width 15 height 15
click at [421, 299] on span at bounding box center [428, 296] width 15 height 15
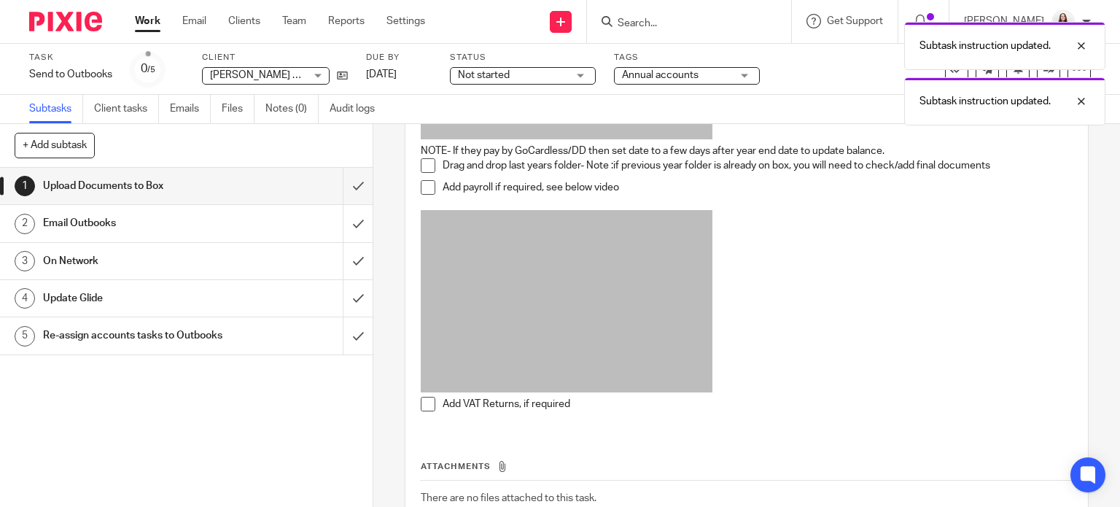
scroll to position [364, 0]
click at [421, 159] on span at bounding box center [428, 163] width 15 height 15
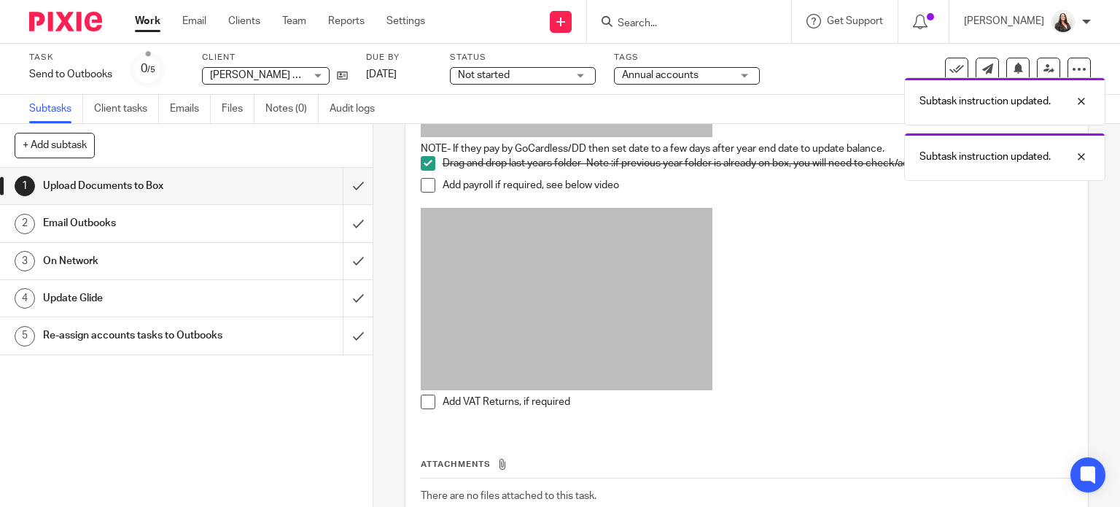
click at [424, 184] on span at bounding box center [428, 185] width 15 height 15
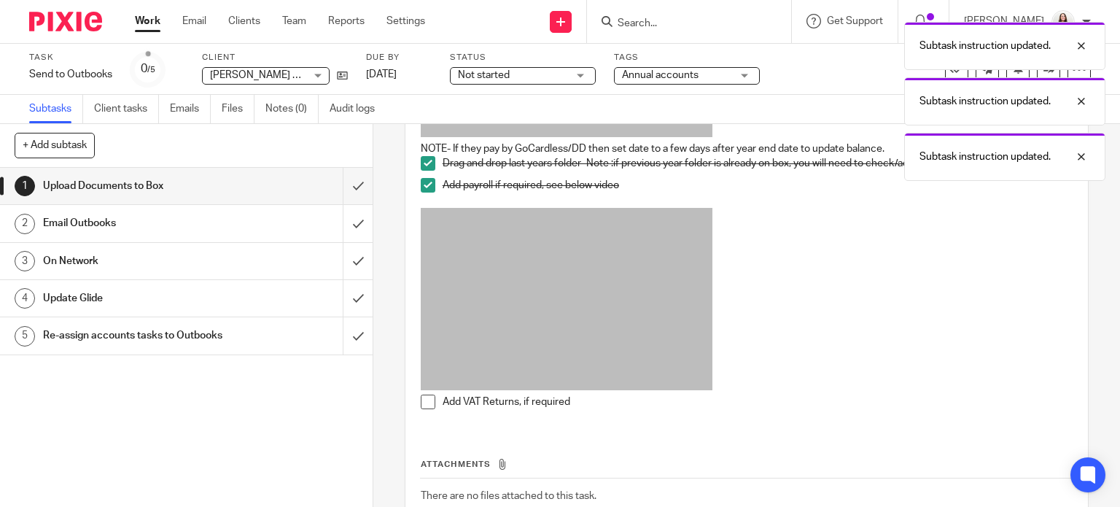
click at [423, 402] on span at bounding box center [428, 401] width 15 height 15
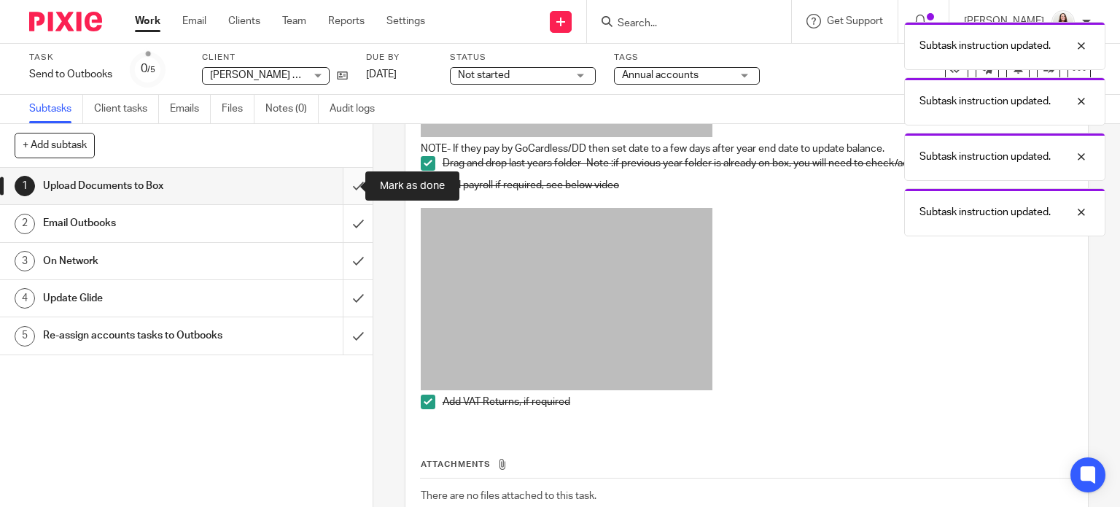
click at [339, 187] on input "submit" at bounding box center [186, 186] width 372 height 36
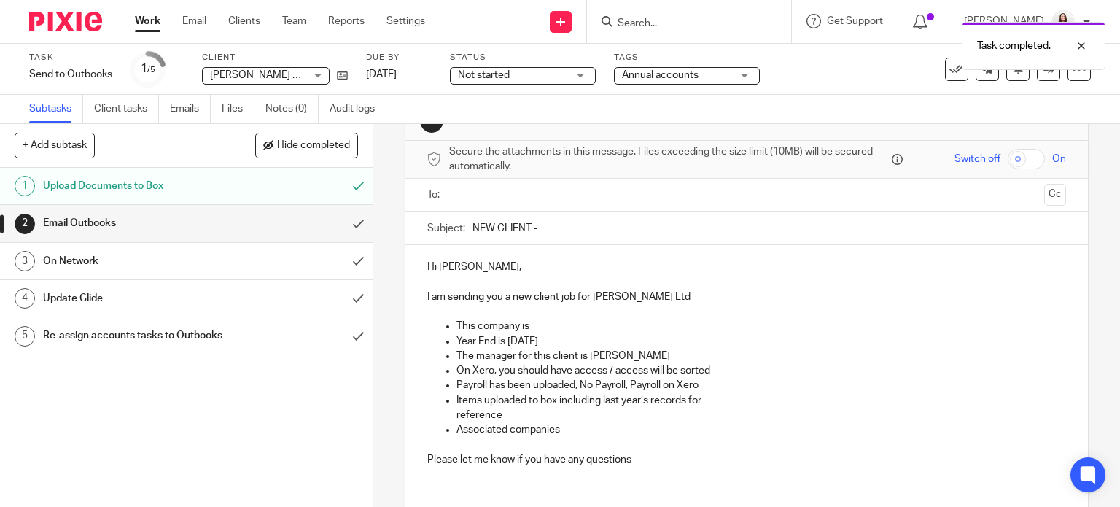
scroll to position [55, 0]
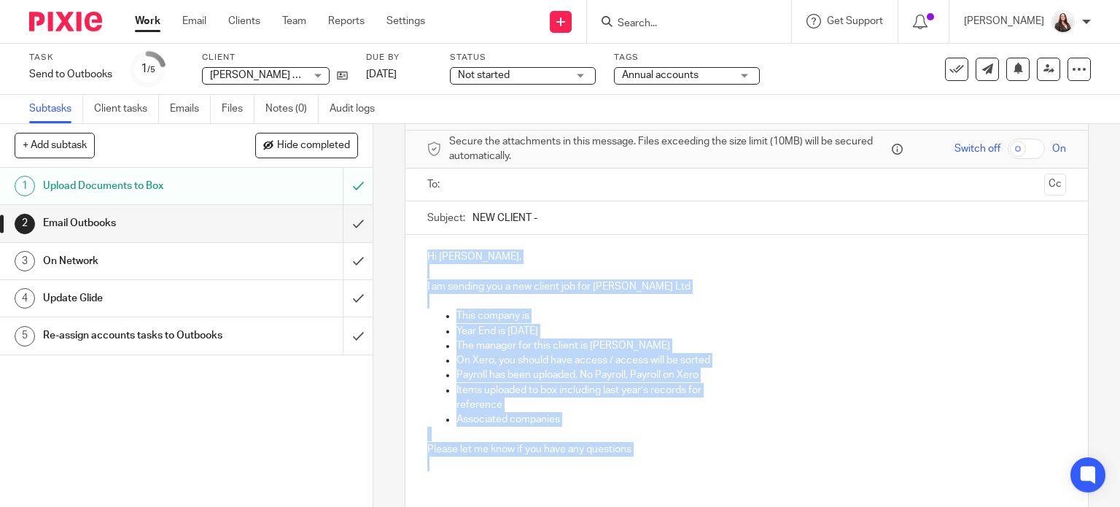
drag, startPoint x: 423, startPoint y: 255, endPoint x: 631, endPoint y: 453, distance: 287.7
click at [633, 458] on div "Hi Chanchal, I am sending you a new client job for Mark Chester Ltd This compan…" at bounding box center [746, 358] width 683 height 247
copy div "Hi Chanchal, I am sending you a new client job for Mark Chester Ltd This compan…"
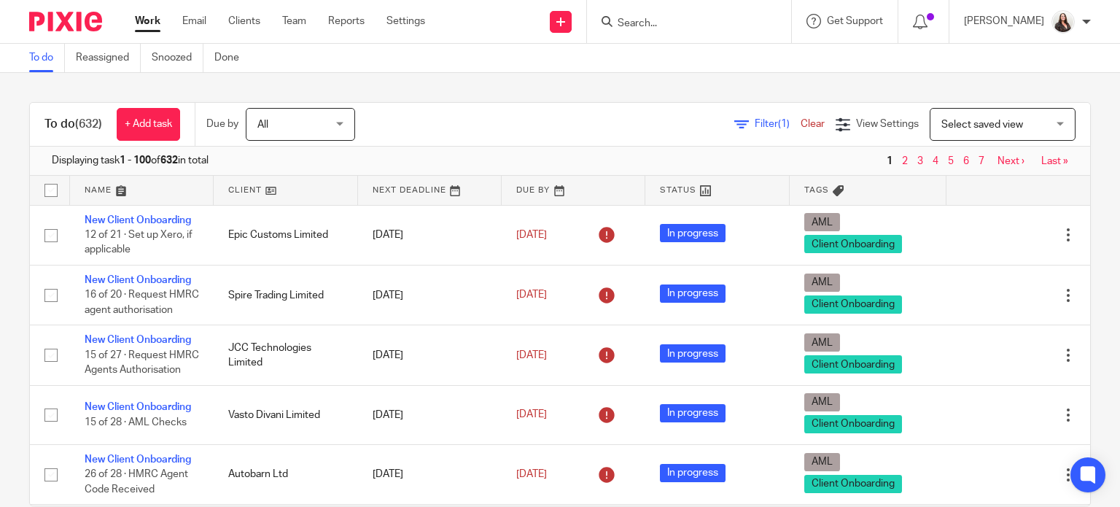
click at [680, 14] on form at bounding box center [693, 21] width 155 height 18
click at [674, 20] on input "Search" at bounding box center [681, 23] width 131 height 13
click at [666, 19] on input "Search" at bounding box center [681, 23] width 131 height 13
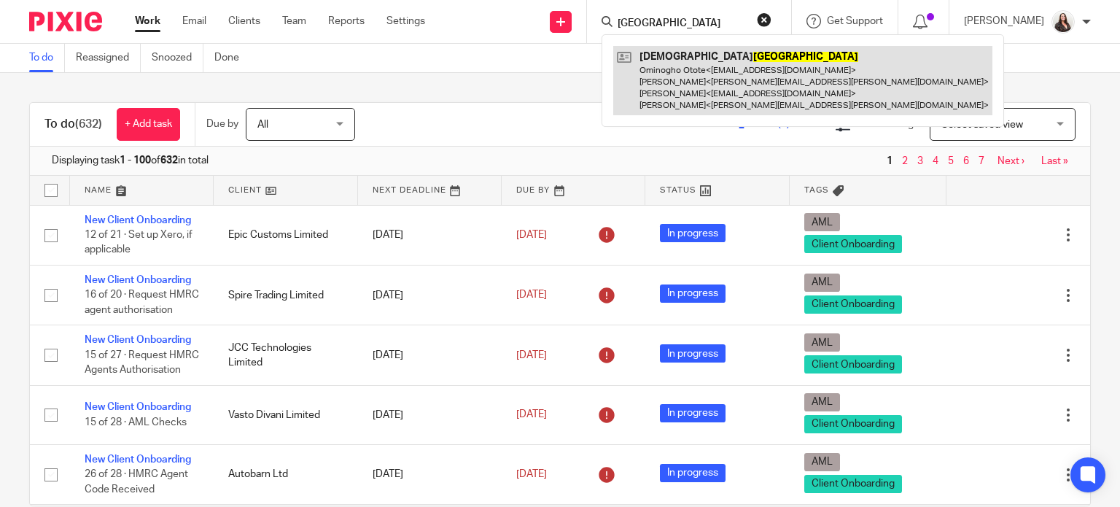
type input "cardiff"
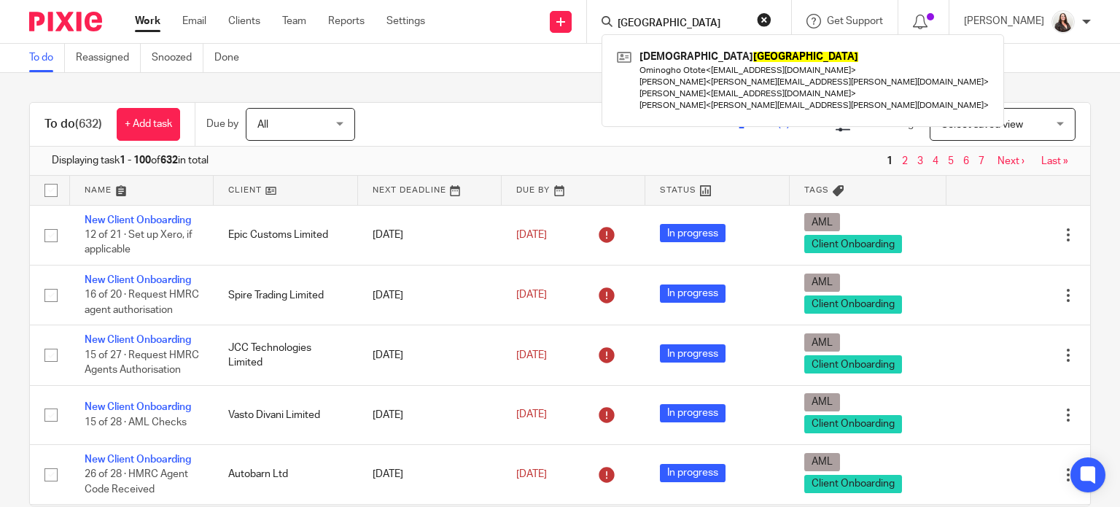
drag, startPoint x: 746, startPoint y: 101, endPoint x: 781, endPoint y: 119, distance: 38.8
click at [746, 101] on link at bounding box center [802, 80] width 379 height 69
